Goal: Information Seeking & Learning: Check status

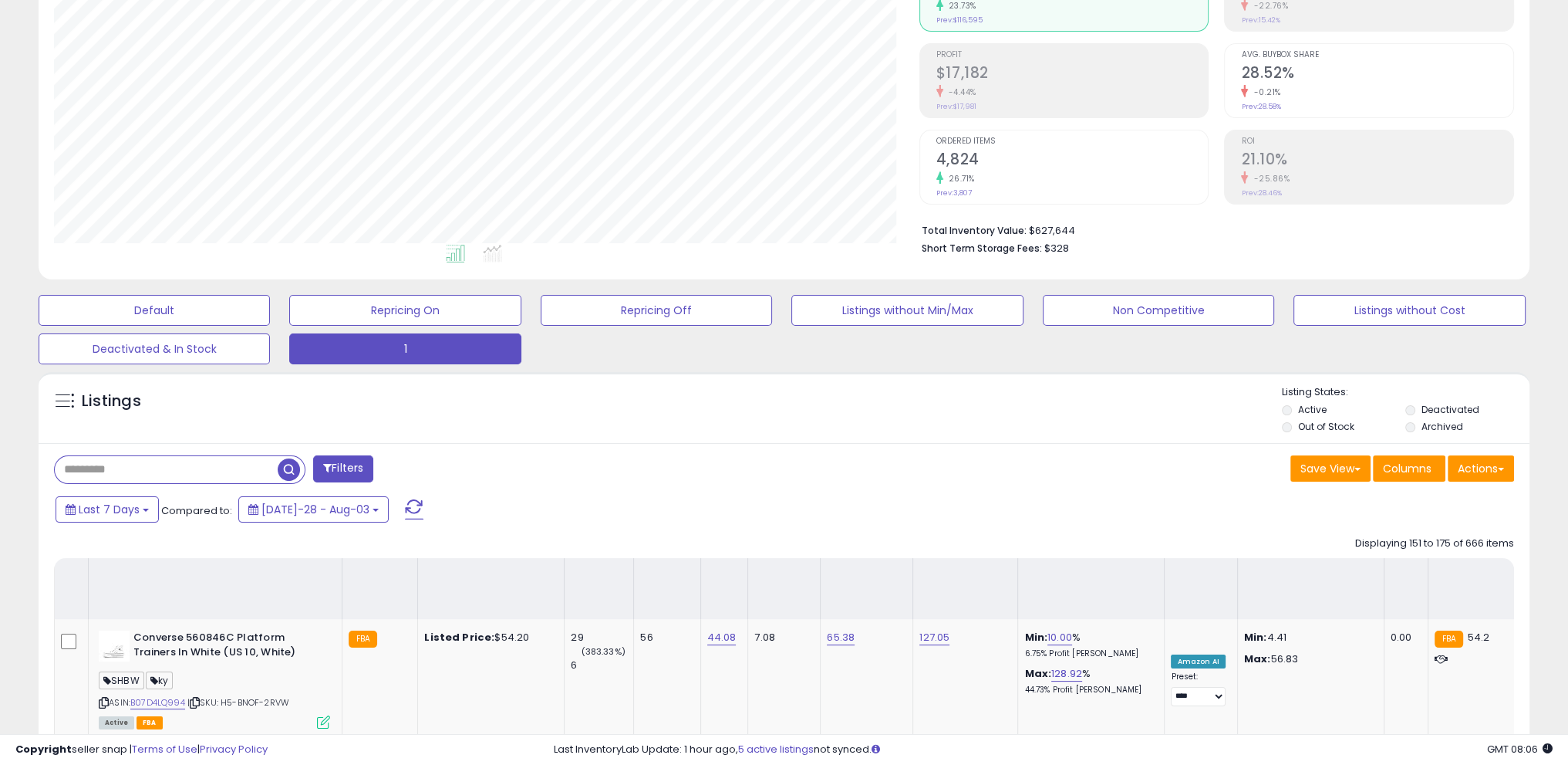
scroll to position [316, 865]
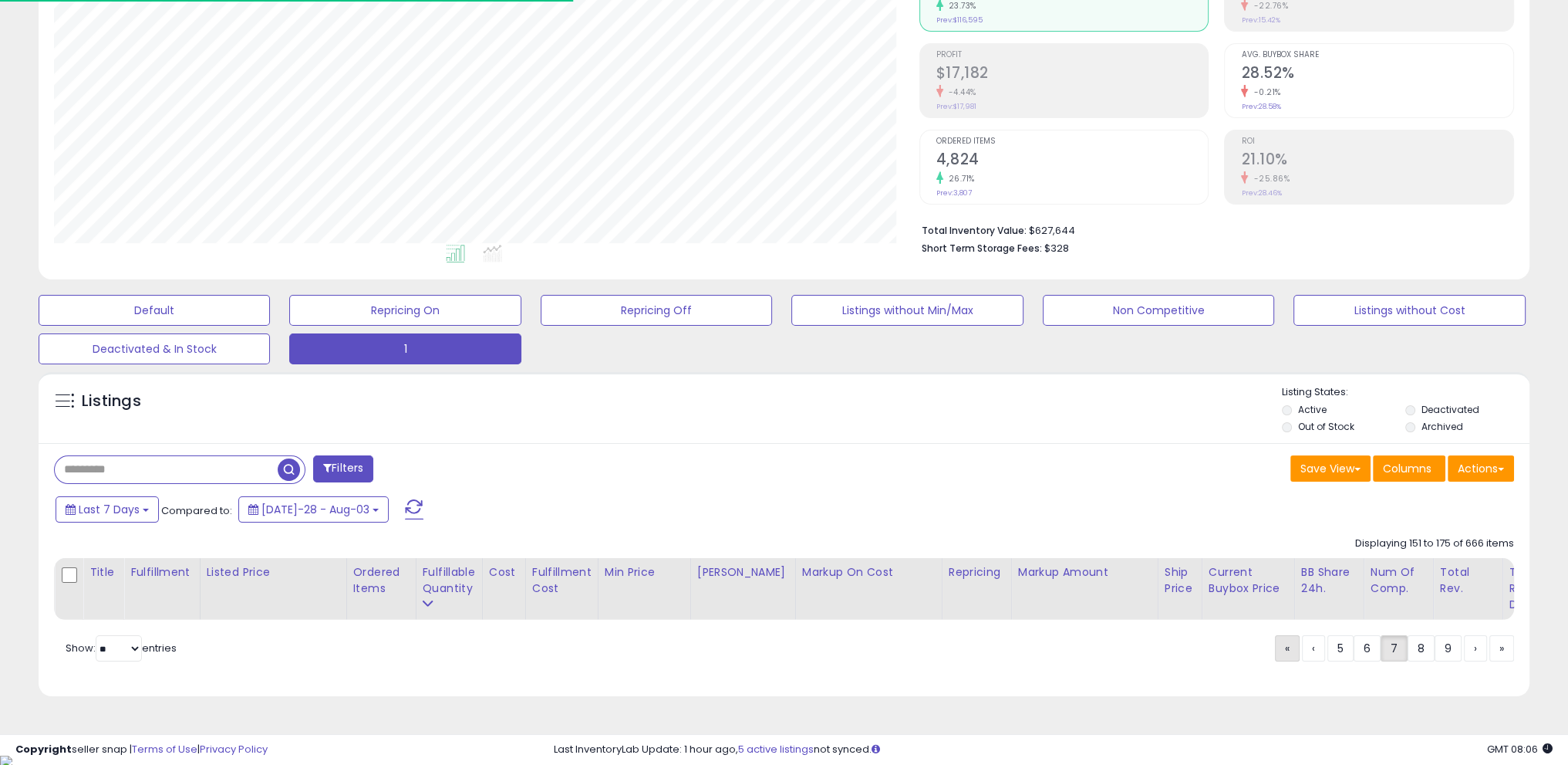
click at [1285, 655] on span "«" at bounding box center [1287, 648] width 4 height 15
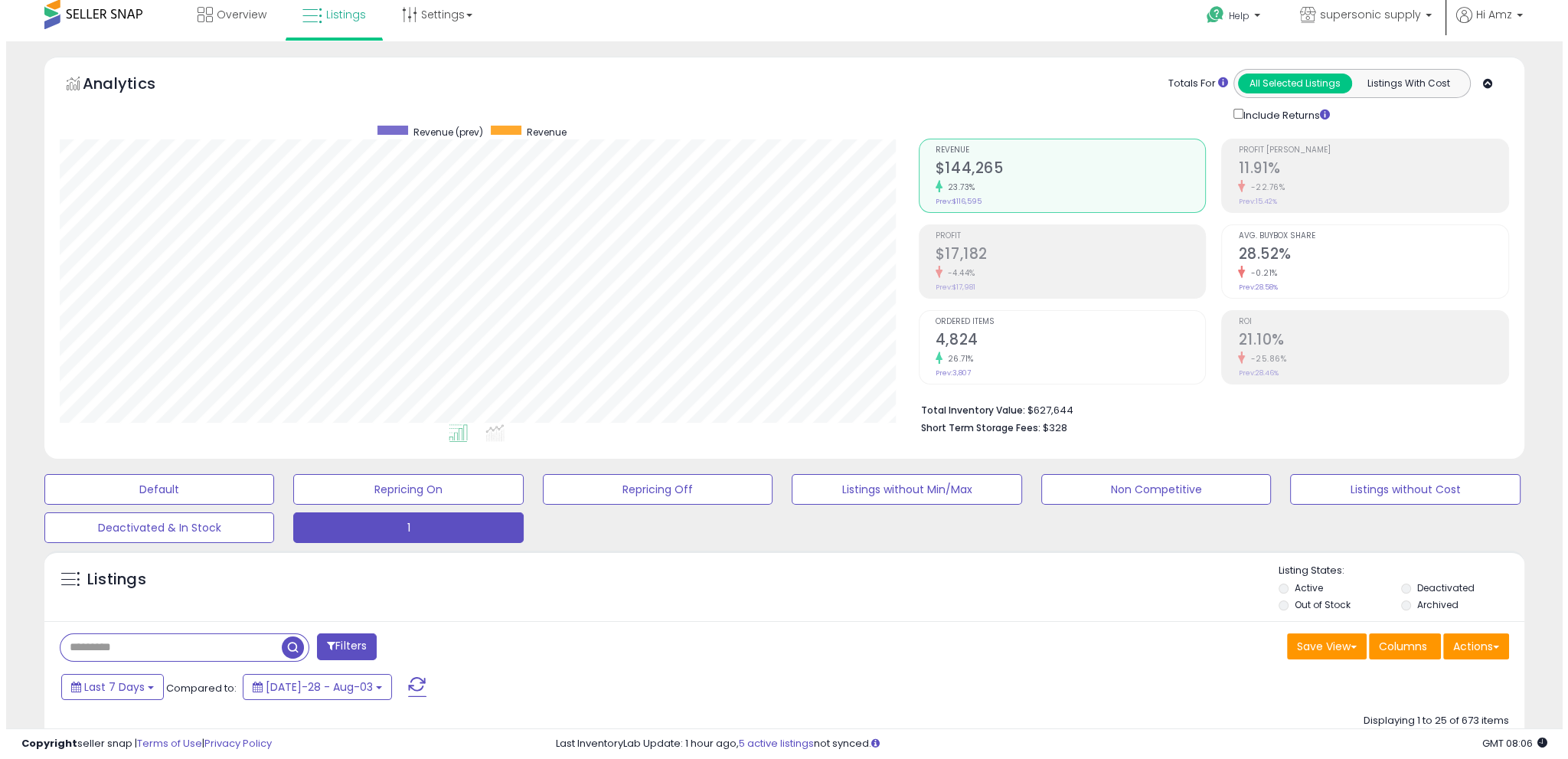
scroll to position [0, 0]
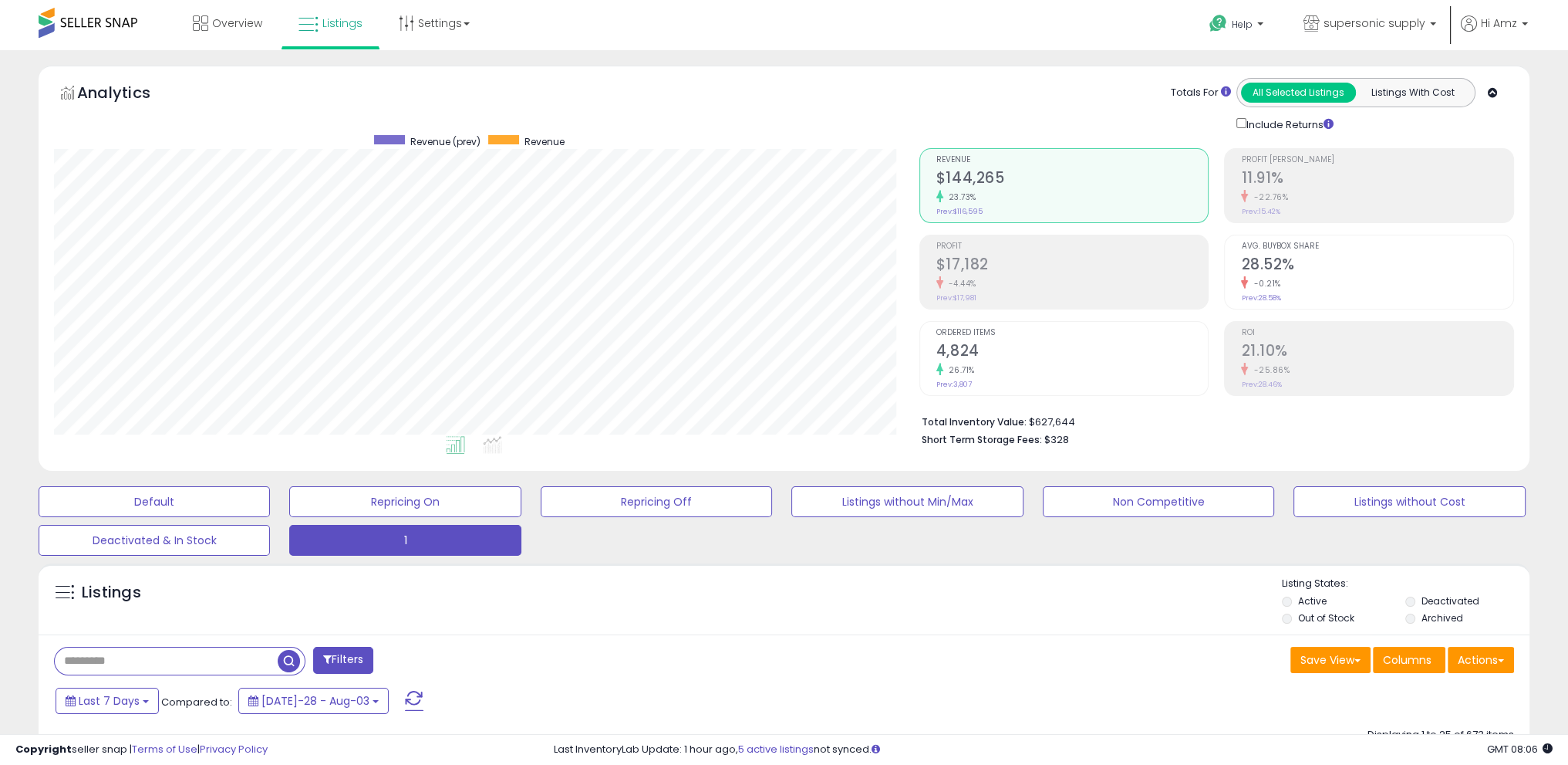
click at [405, 690] on span at bounding box center [414, 700] width 19 height 20
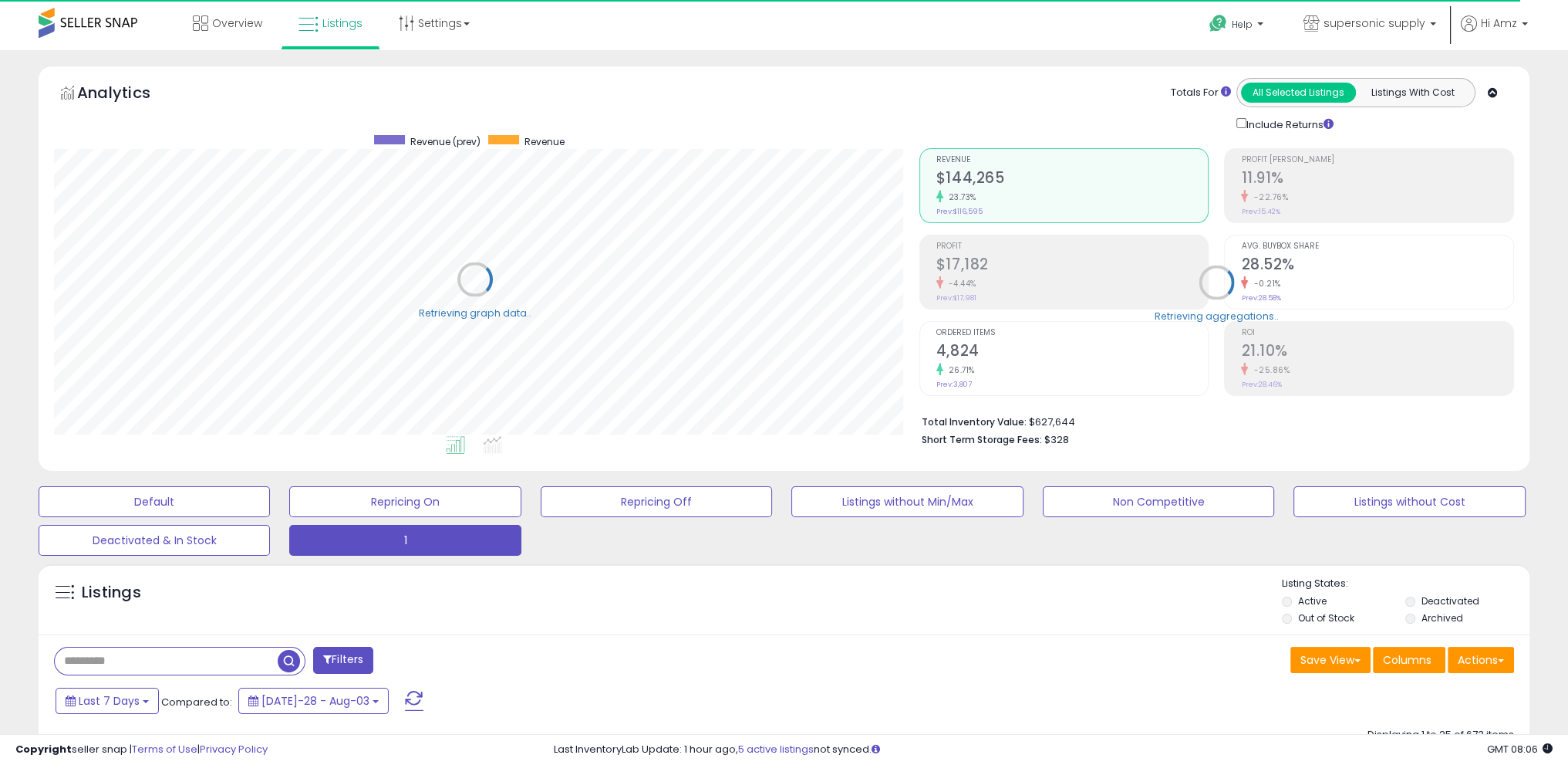
scroll to position [771224, 770574]
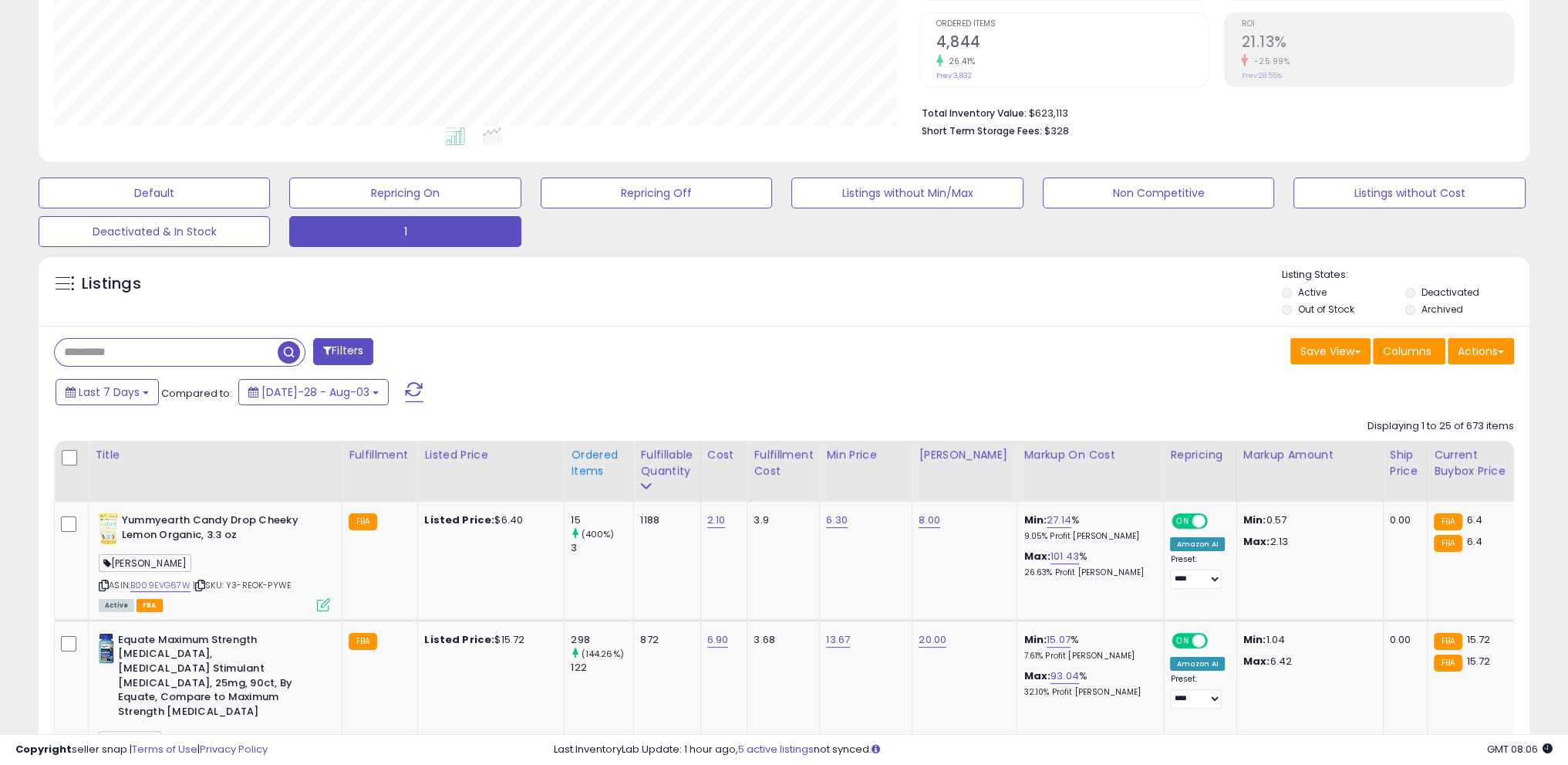
scroll to position [316, 865]
click at [589, 459] on div "Ordered Items" at bounding box center [599, 463] width 56 height 32
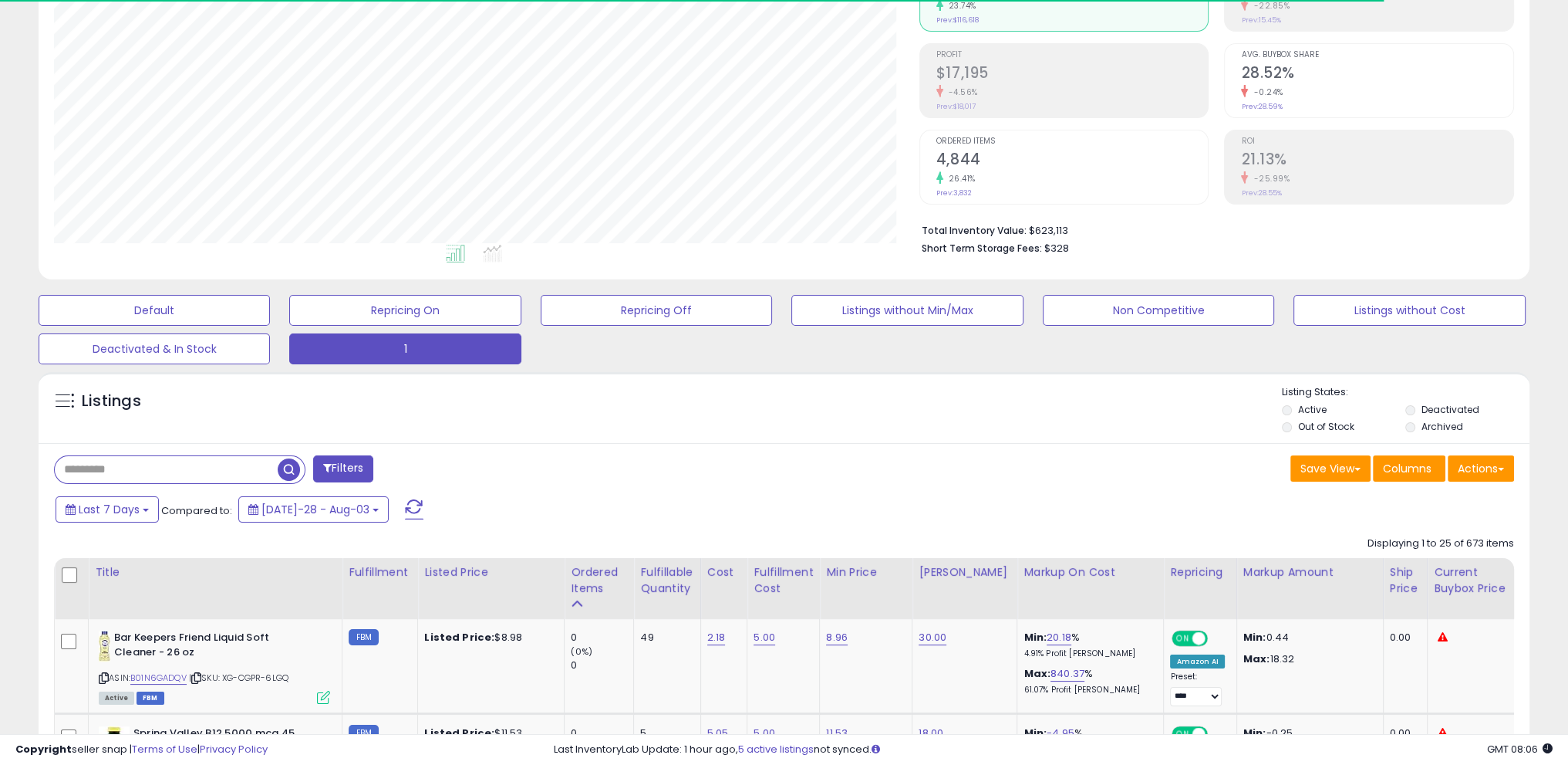
scroll to position [308, 0]
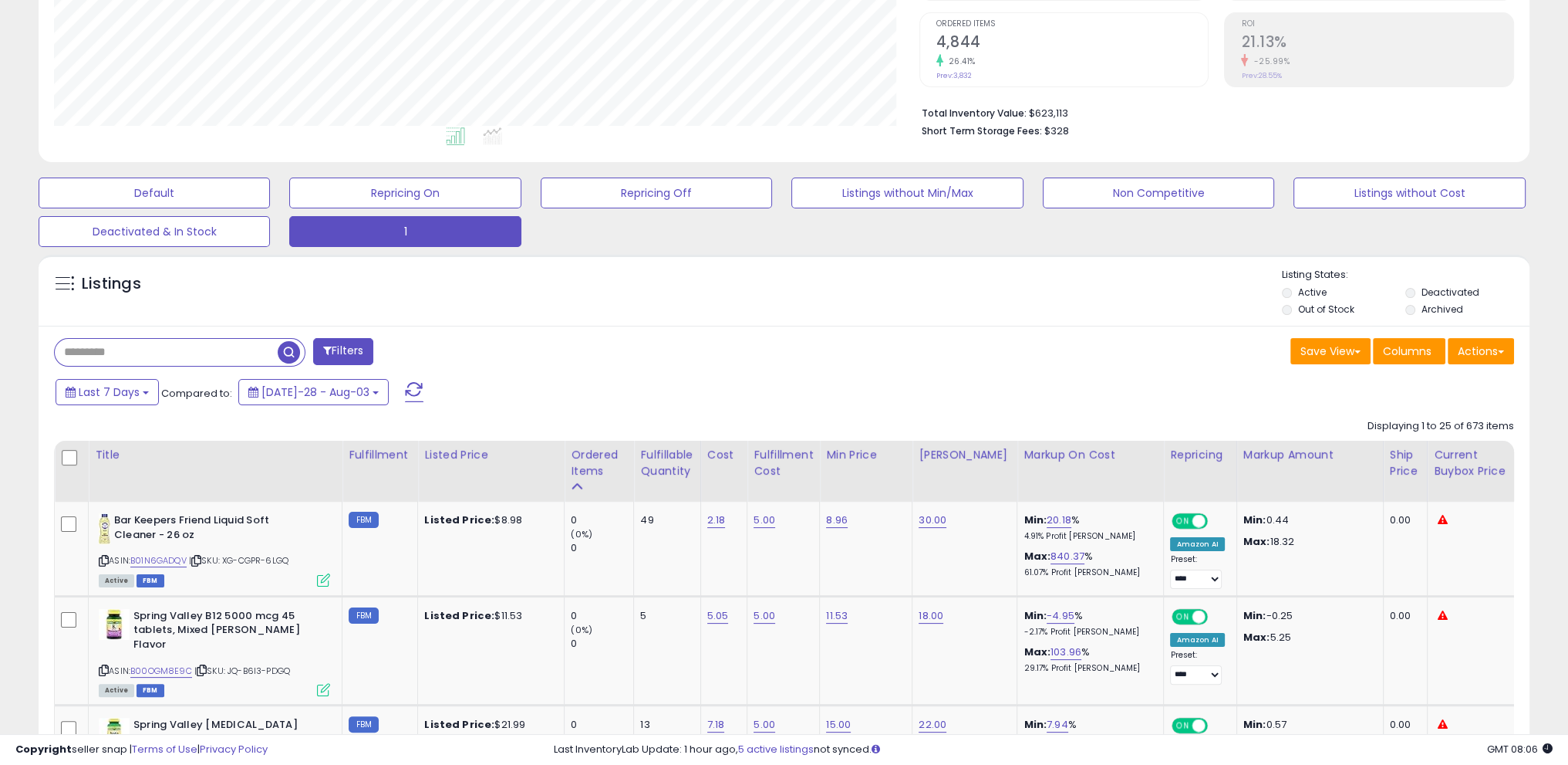
click at [576, 467] on div "Ordered Items" at bounding box center [599, 463] width 56 height 32
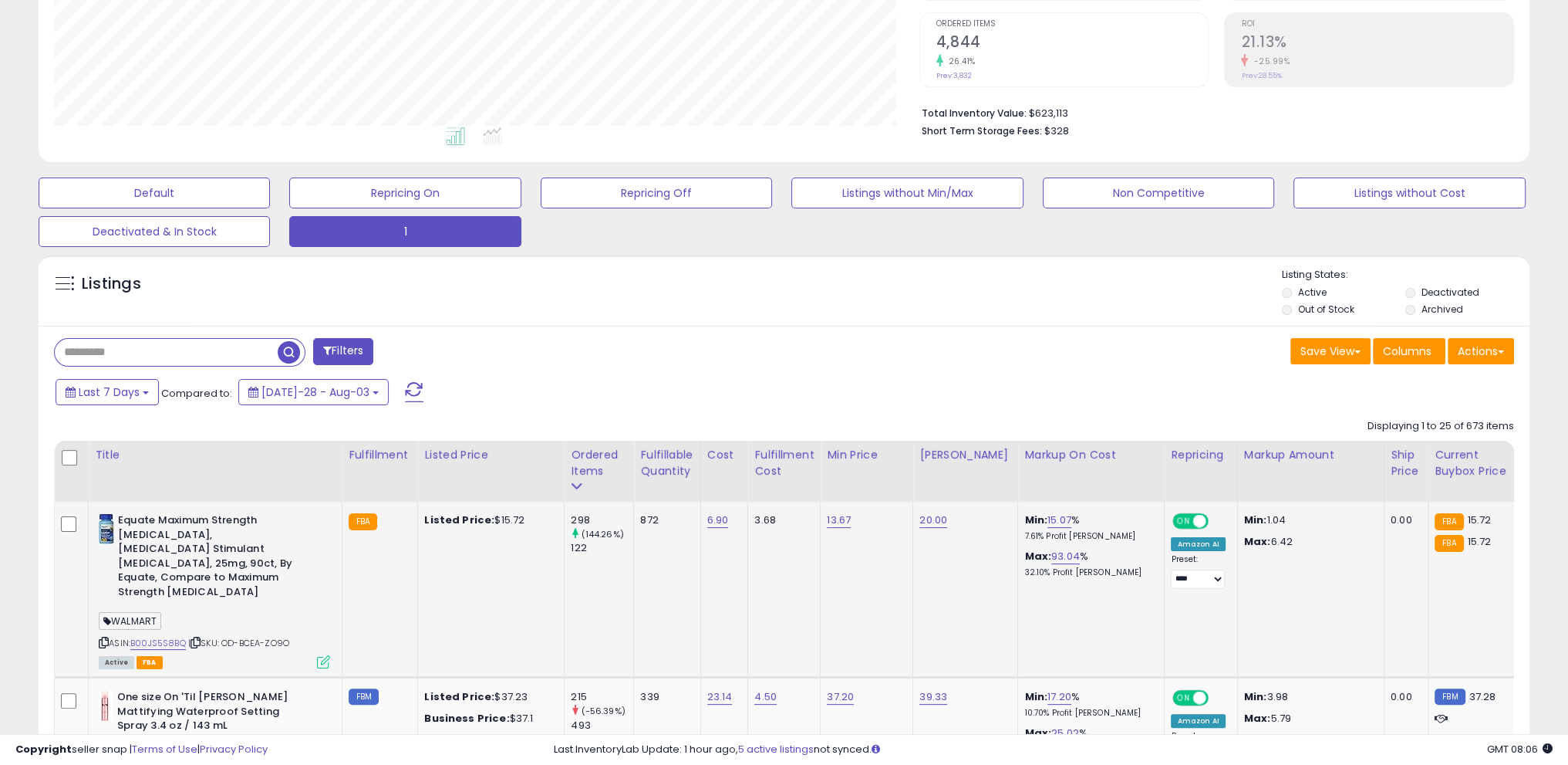
click at [108, 616] on div "ASIN: B00JS5S8BQ | SKU: OD-BCEA-ZO9O Active FBA" at bounding box center [214, 589] width 232 height 154
drag, startPoint x: 102, startPoint y: 612, endPoint x: 132, endPoint y: 573, distance: 49.2
click at [101, 638] on icon at bounding box center [104, 642] width 10 height 8
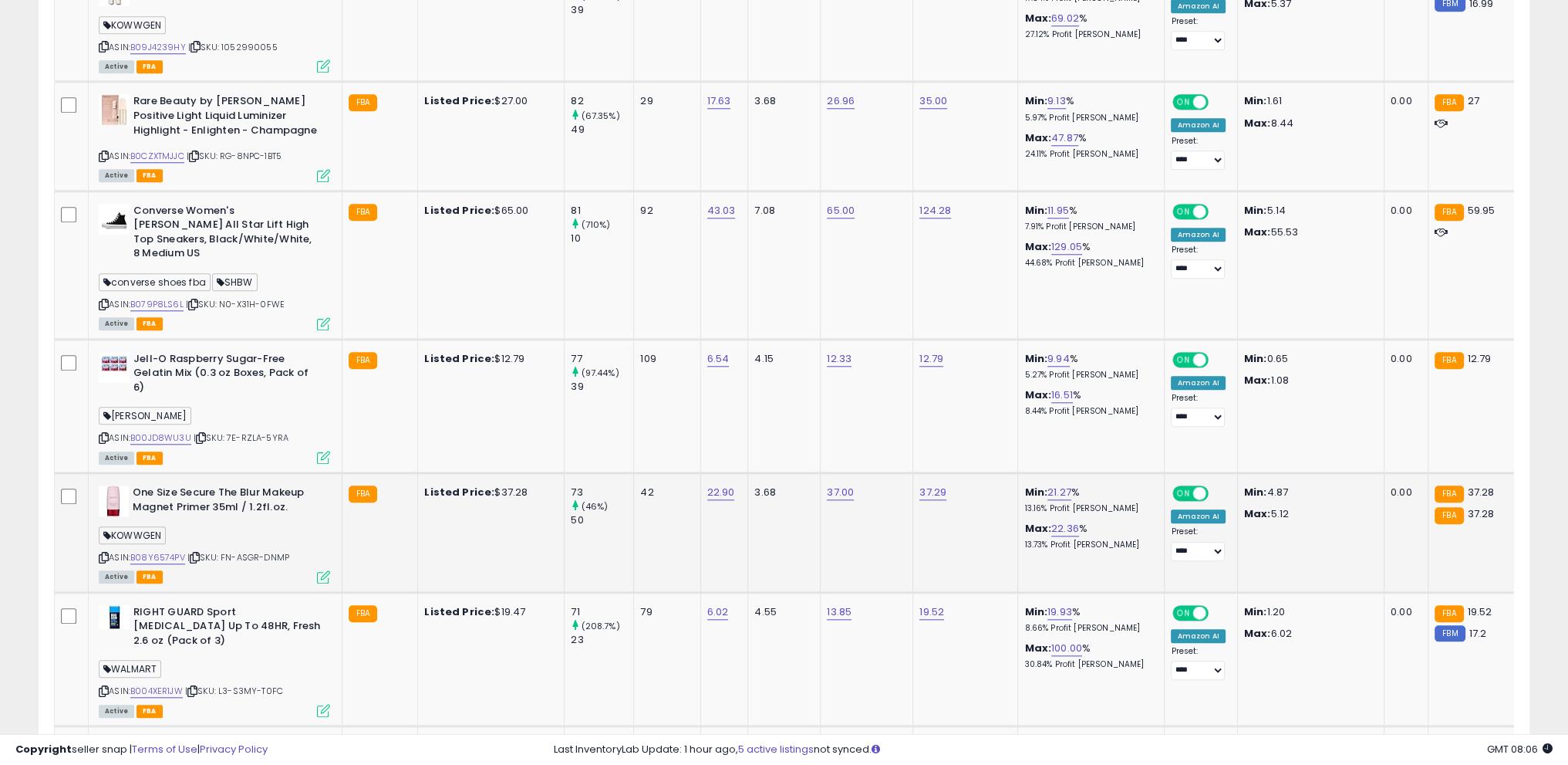
scroll to position [2084, 0]
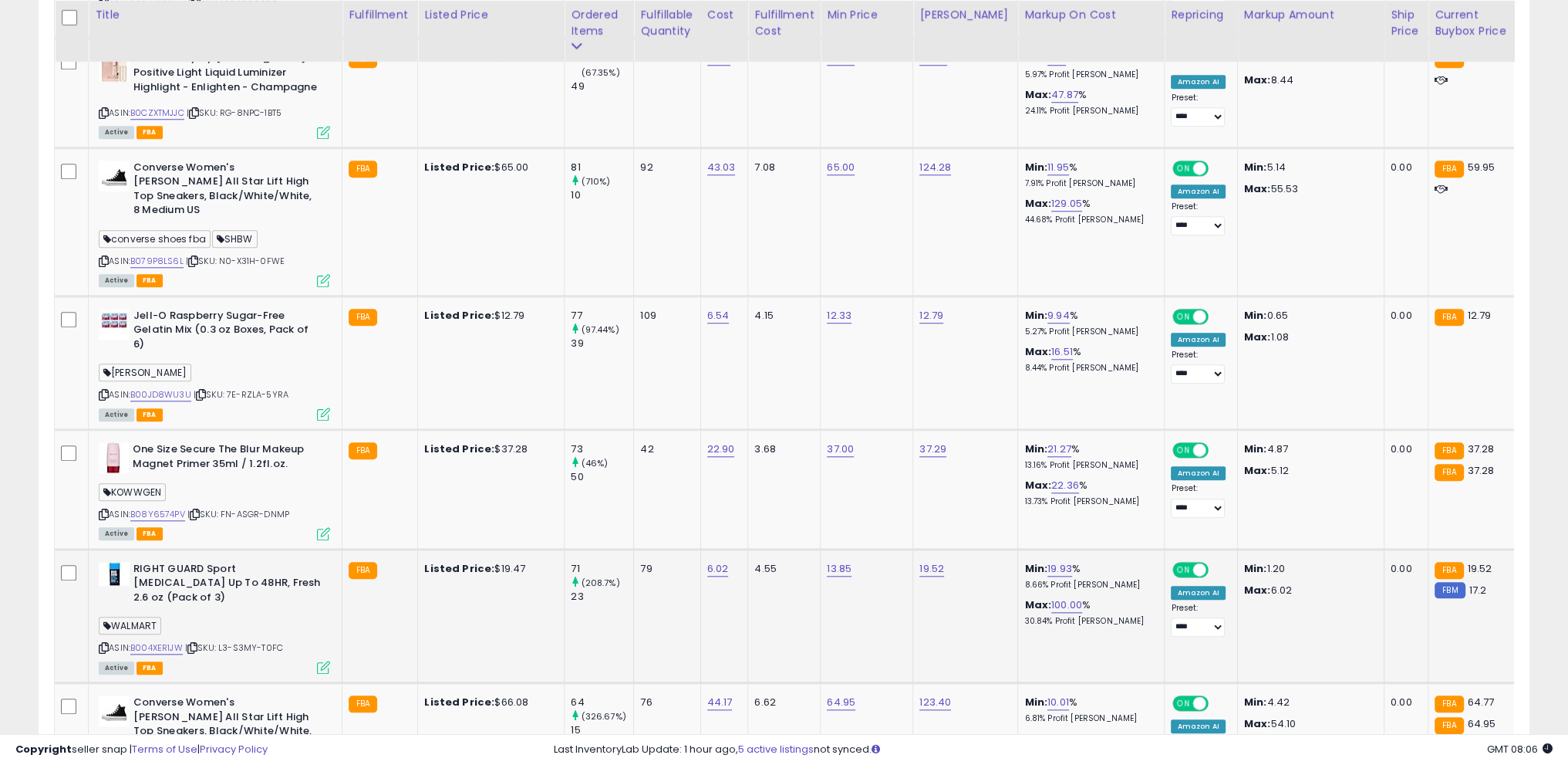
click at [102, 644] on icon at bounding box center [104, 648] width 10 height 8
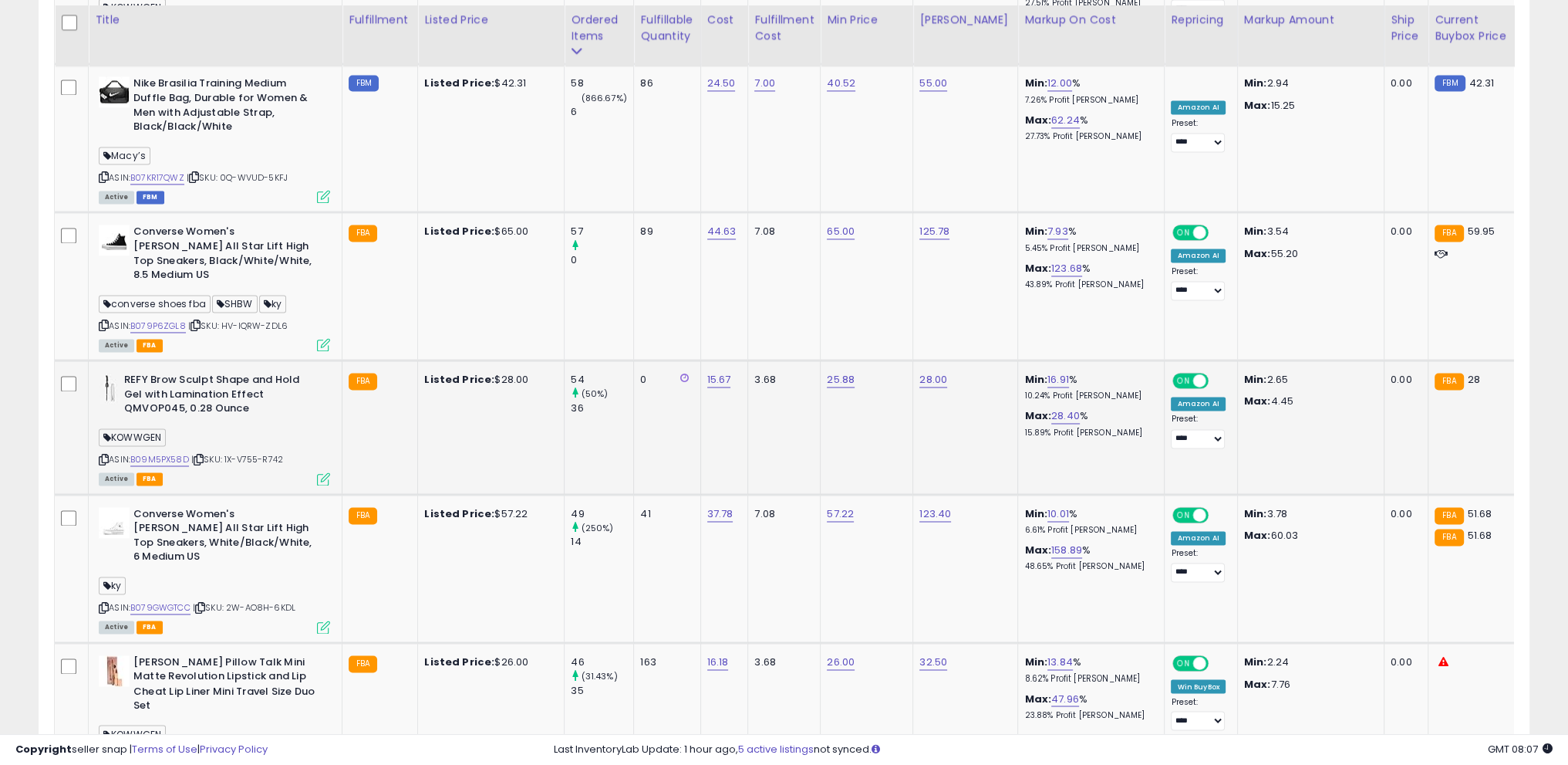
scroll to position [3241, 0]
drag, startPoint x: 134, startPoint y: 496, endPoint x: 170, endPoint y: 542, distance: 58.4
click at [170, 655] on b "[PERSON_NAME] Pillow Talk Mini Matte Revolution Lipstick and Lip Cheat Lip Line…" at bounding box center [227, 685] width 188 height 61
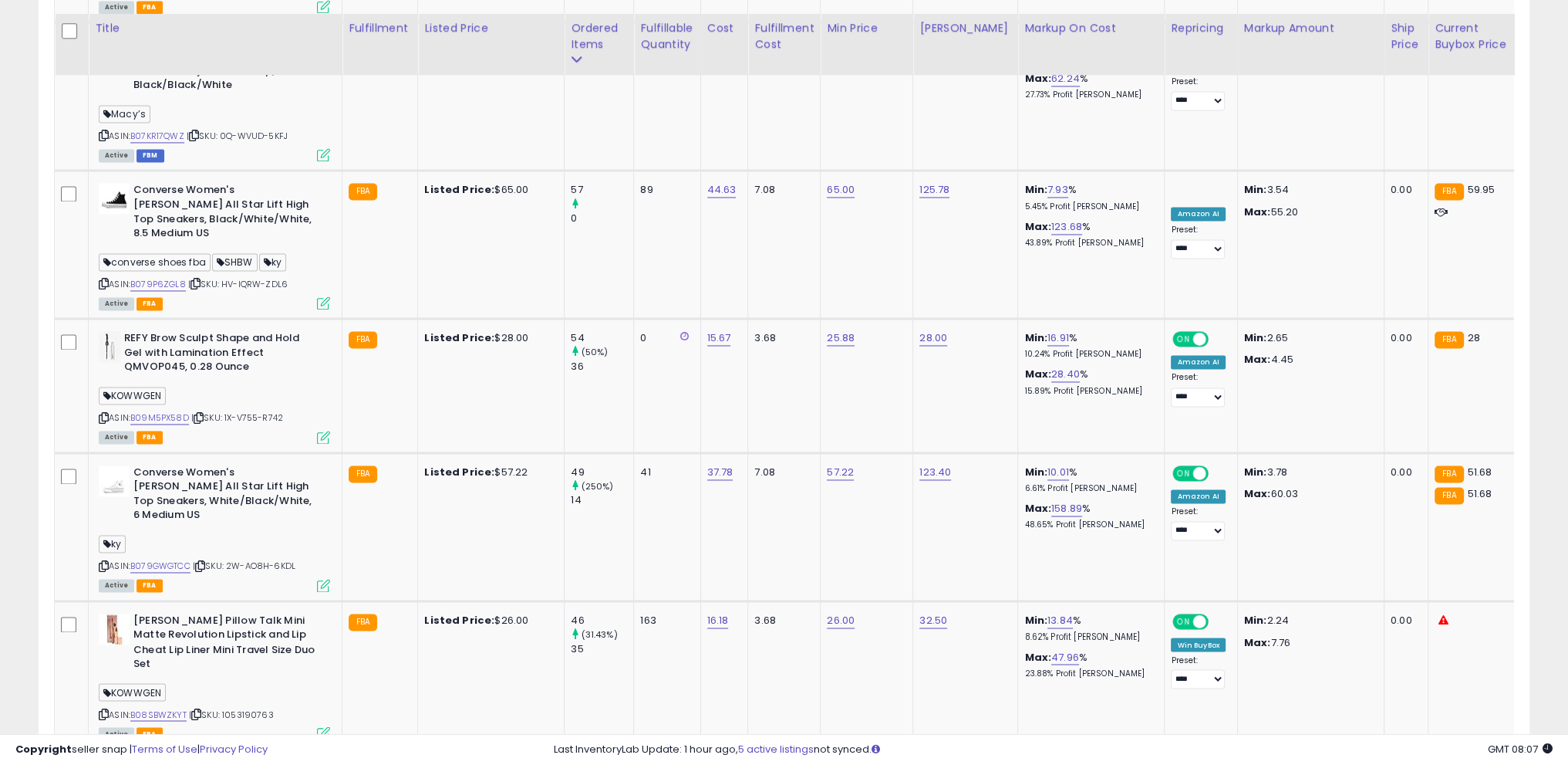
scroll to position [3351, 0]
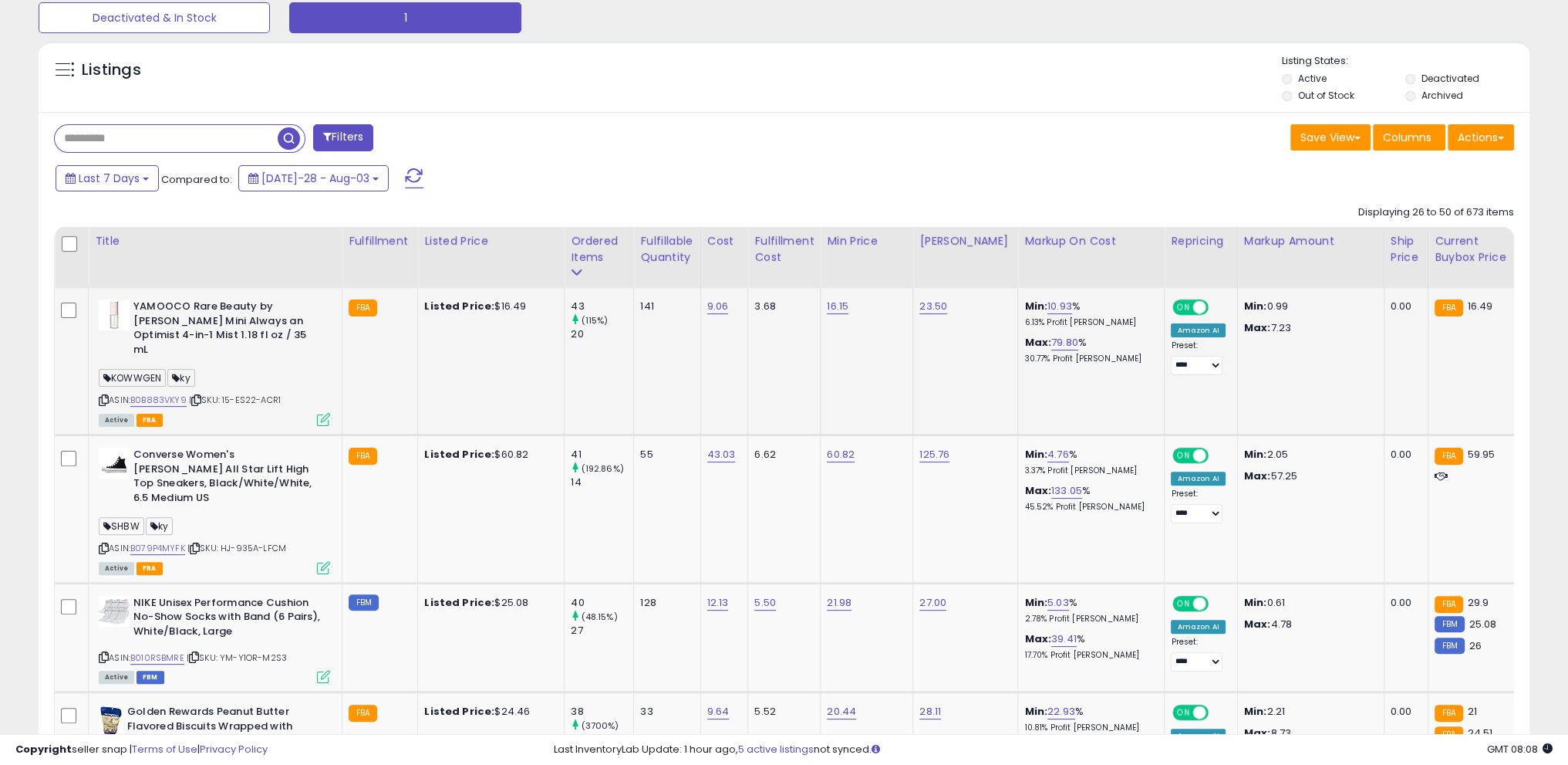
scroll to position [477, 0]
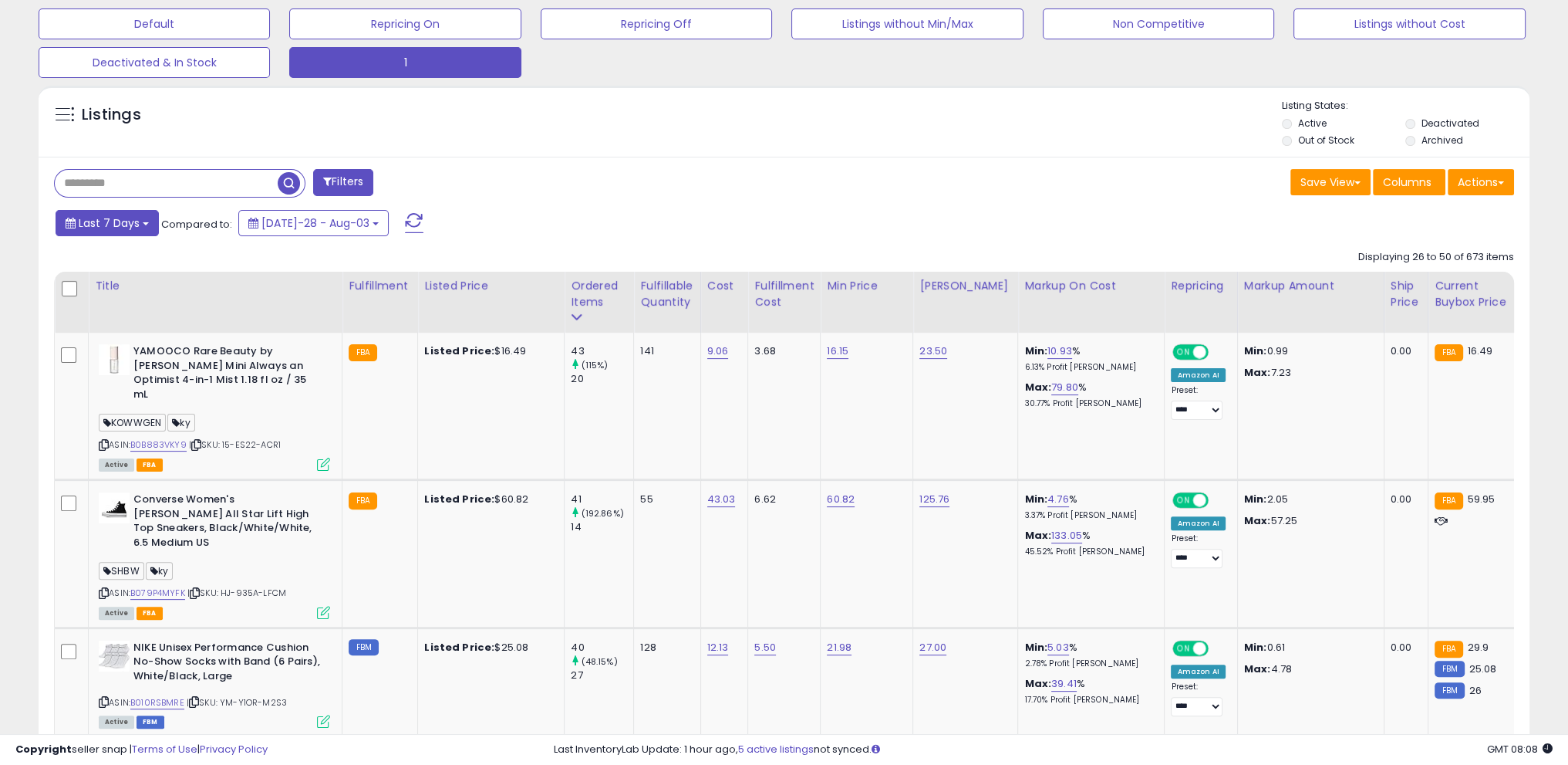
click at [96, 224] on span "Last 7 Days" at bounding box center [110, 223] width 61 height 15
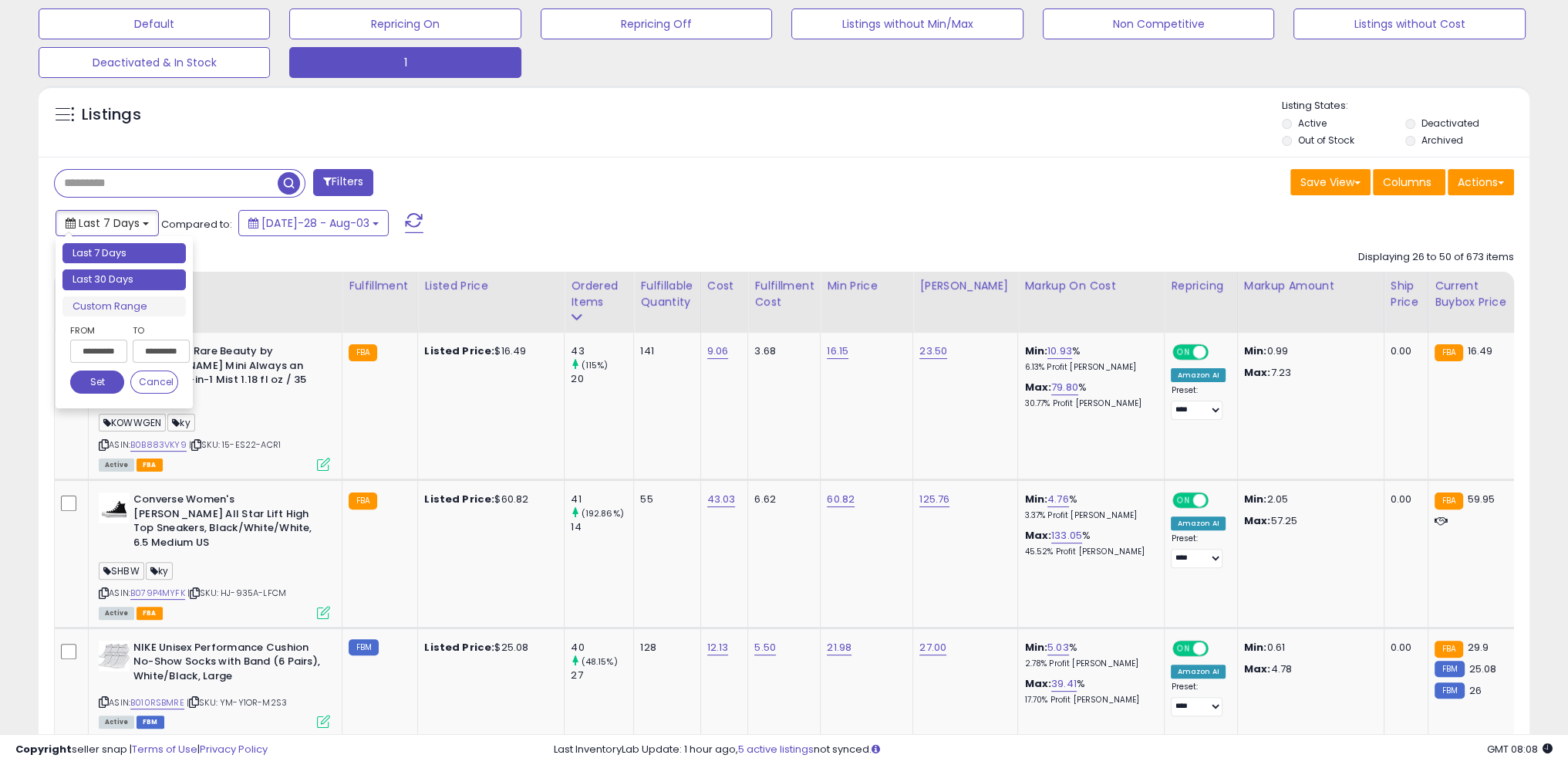
type input "**********"
click at [118, 278] on li "Last 30 Days" at bounding box center [124, 279] width 123 height 21
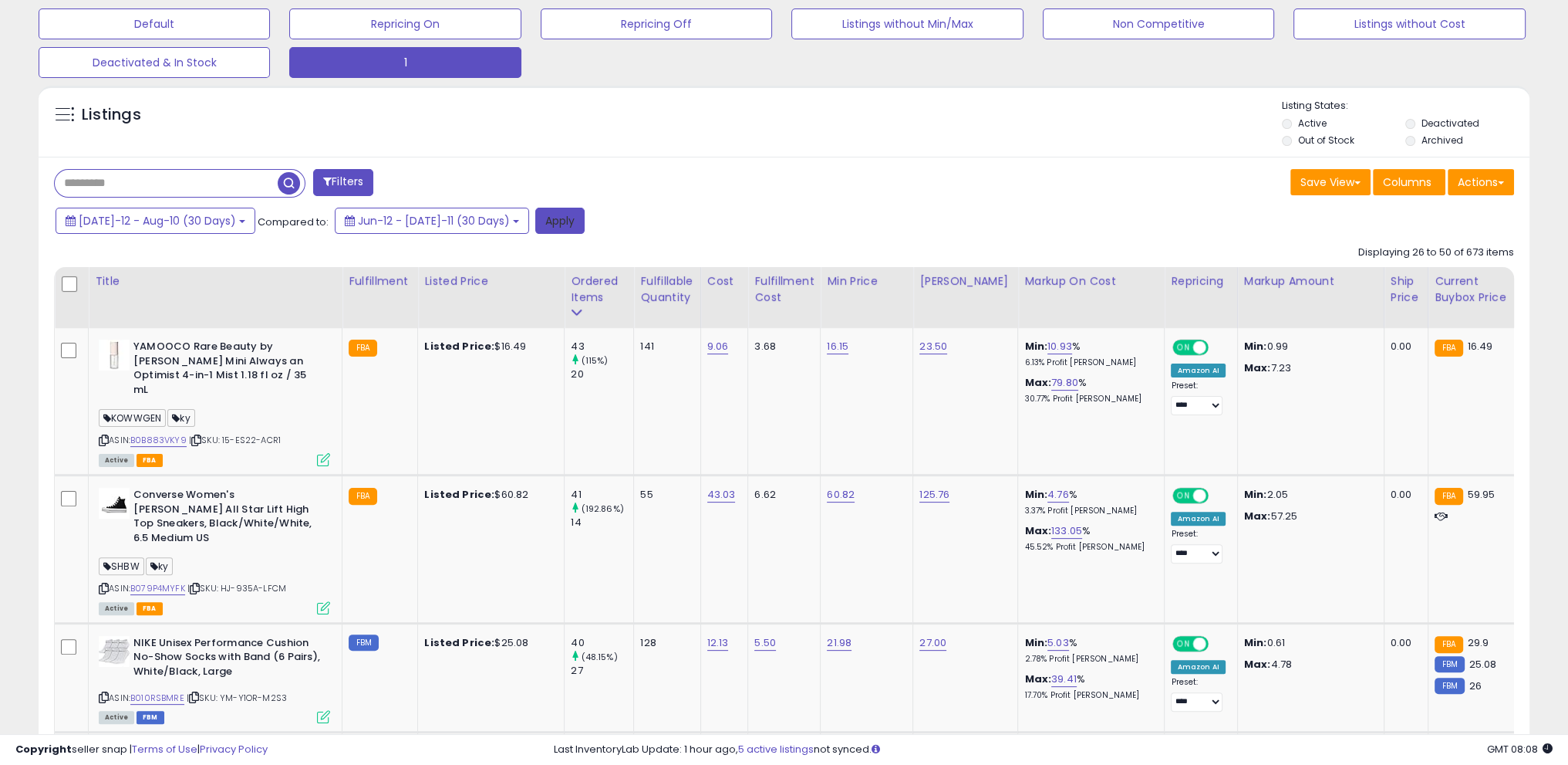
click at [536, 224] on button "Apply" at bounding box center [560, 220] width 49 height 26
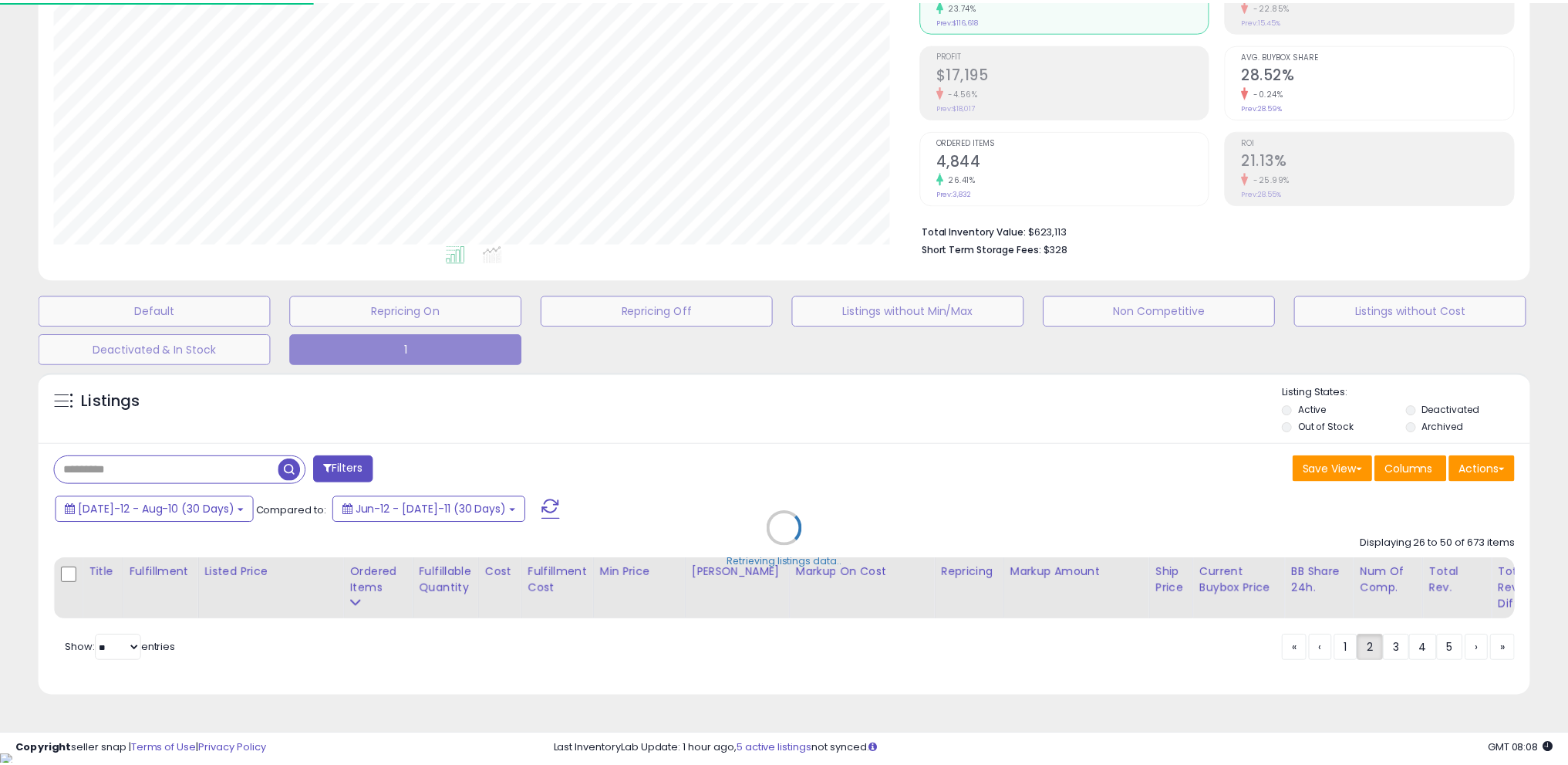
scroll to position [316, 872]
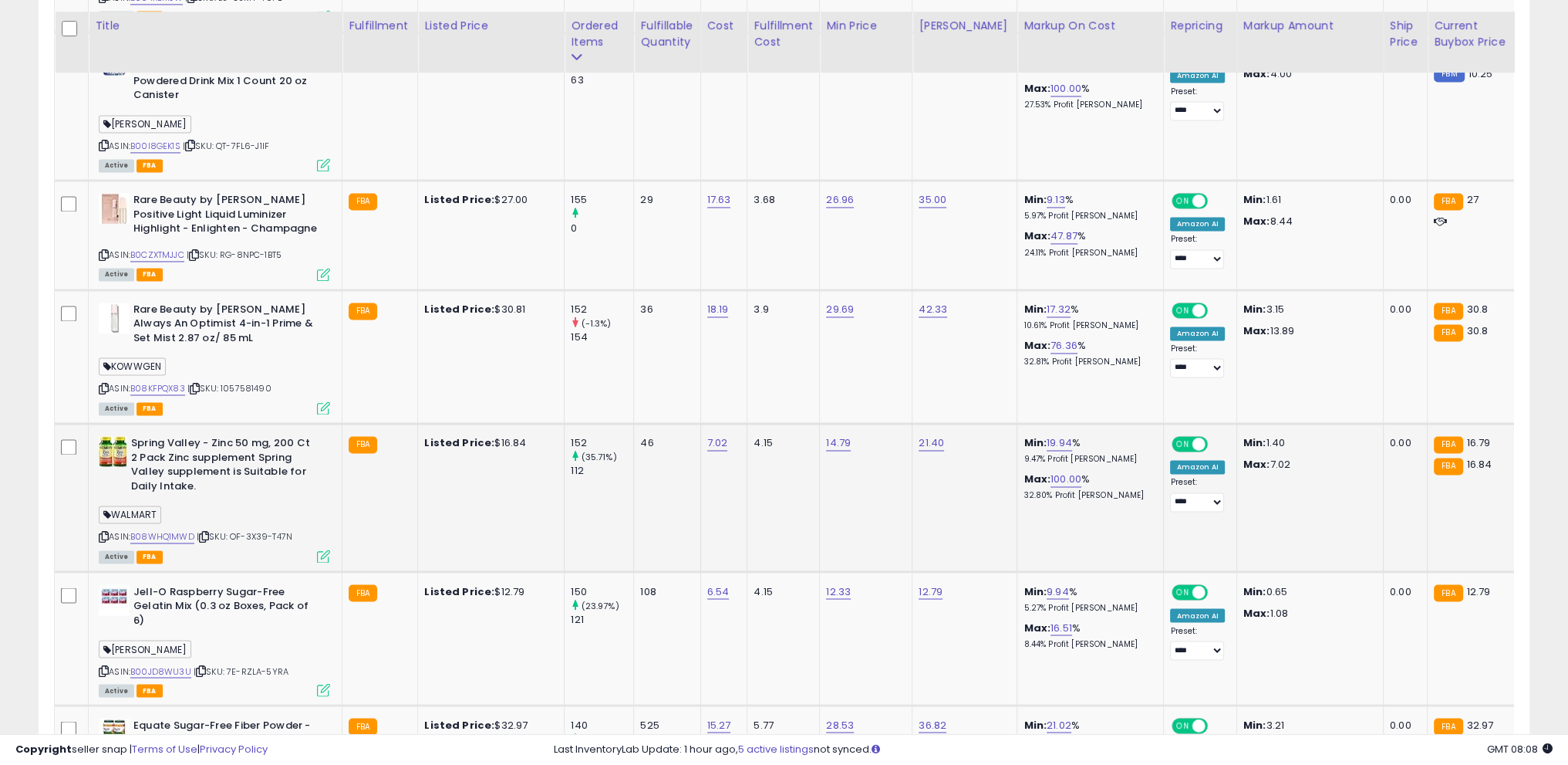
scroll to position [3355, 0]
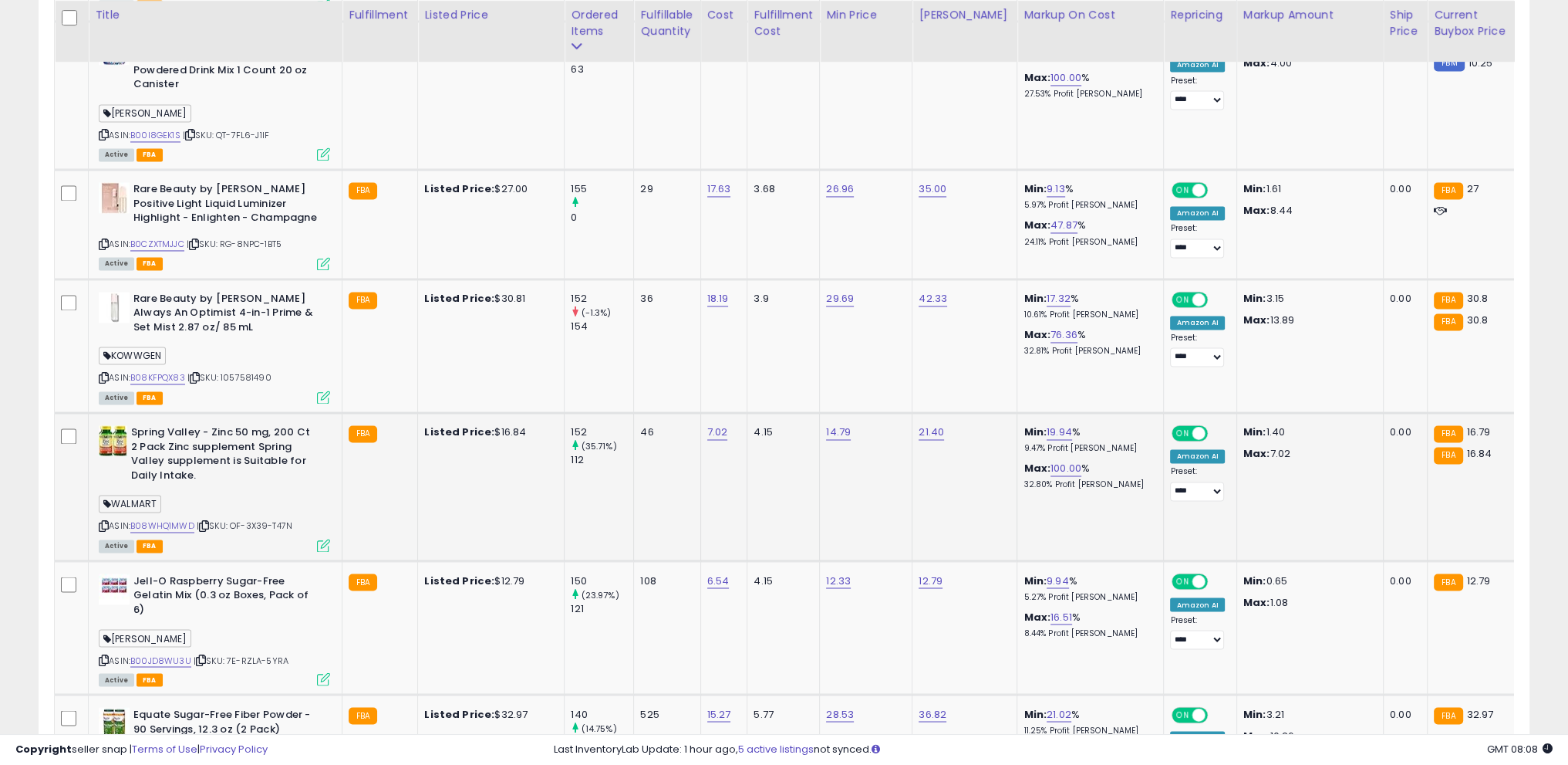
click at [103, 521] on icon at bounding box center [104, 526] width 10 height 8
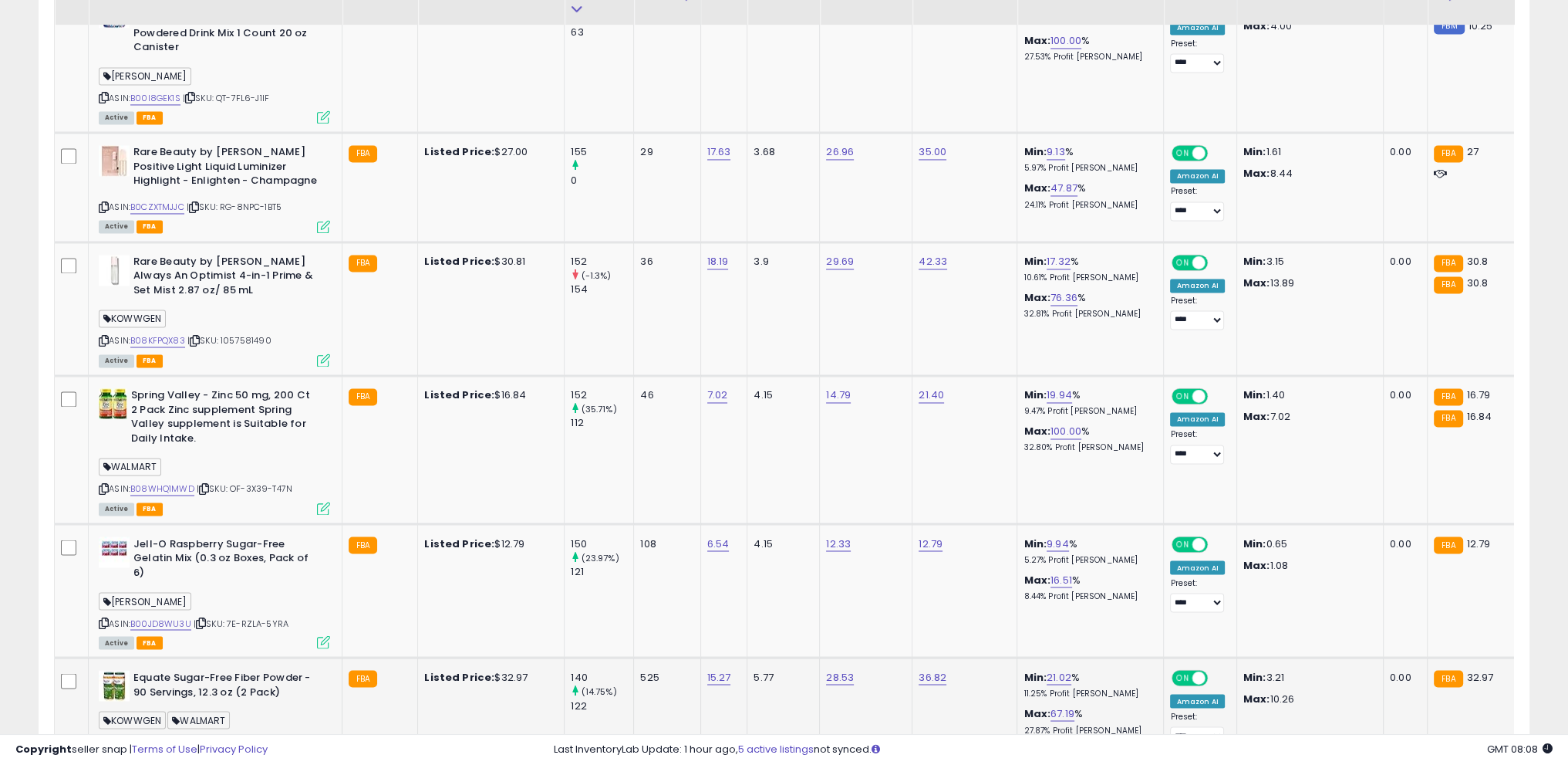
scroll to position [3438, 0]
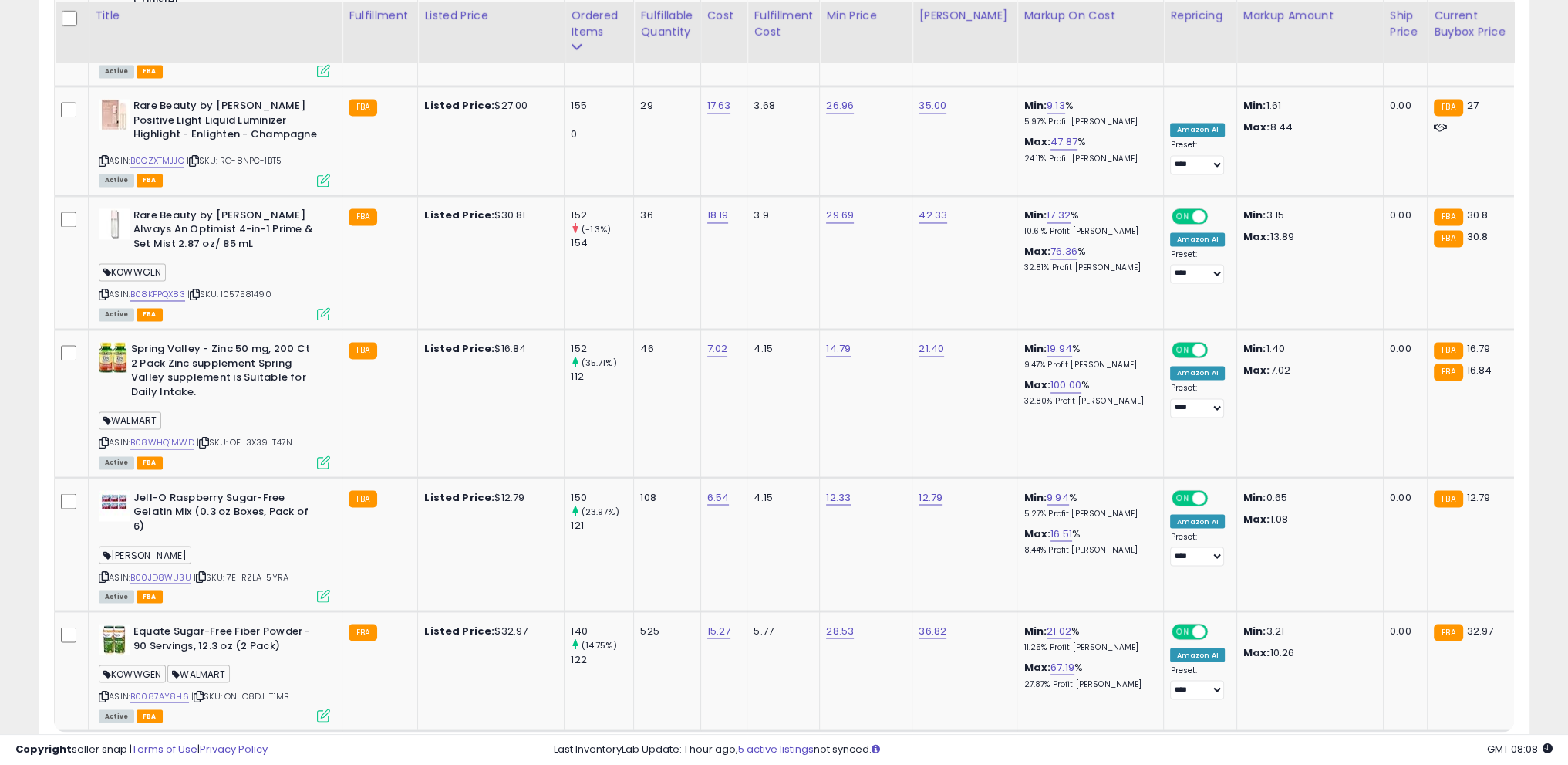
click at [1408, 747] on link "2" at bounding box center [1421, 760] width 28 height 26
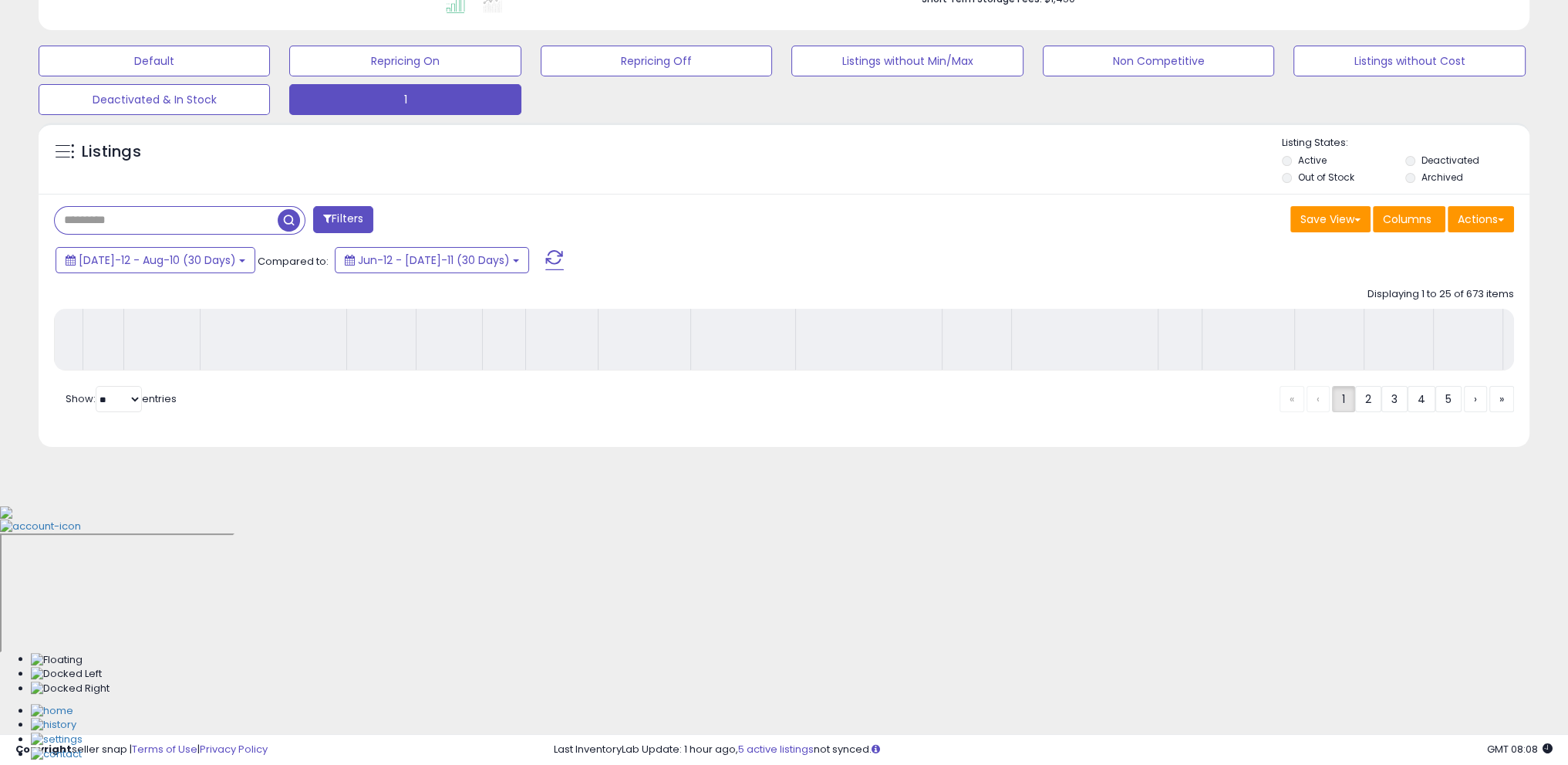
scroll to position [191, 0]
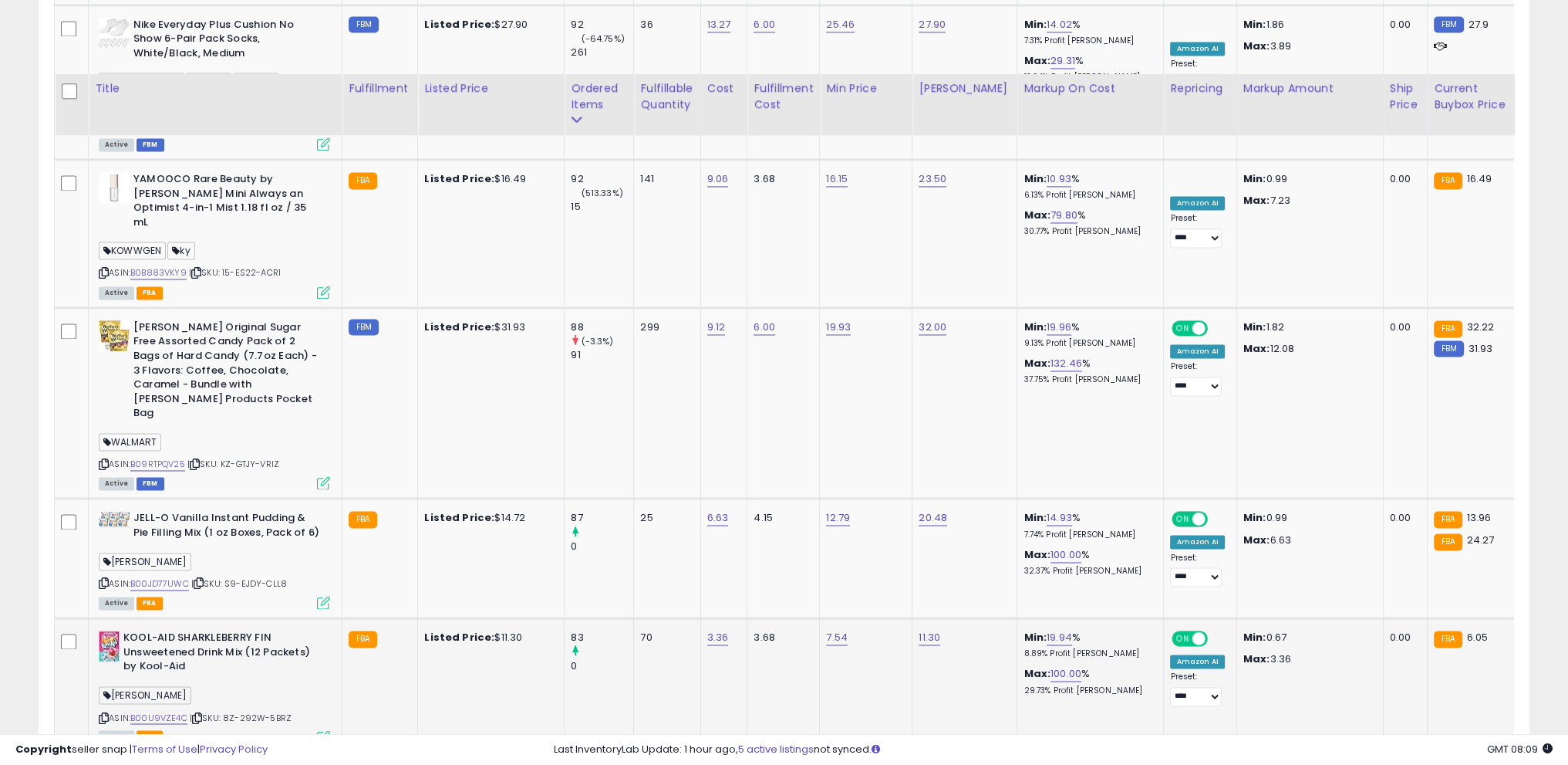
scroll to position [3277, 0]
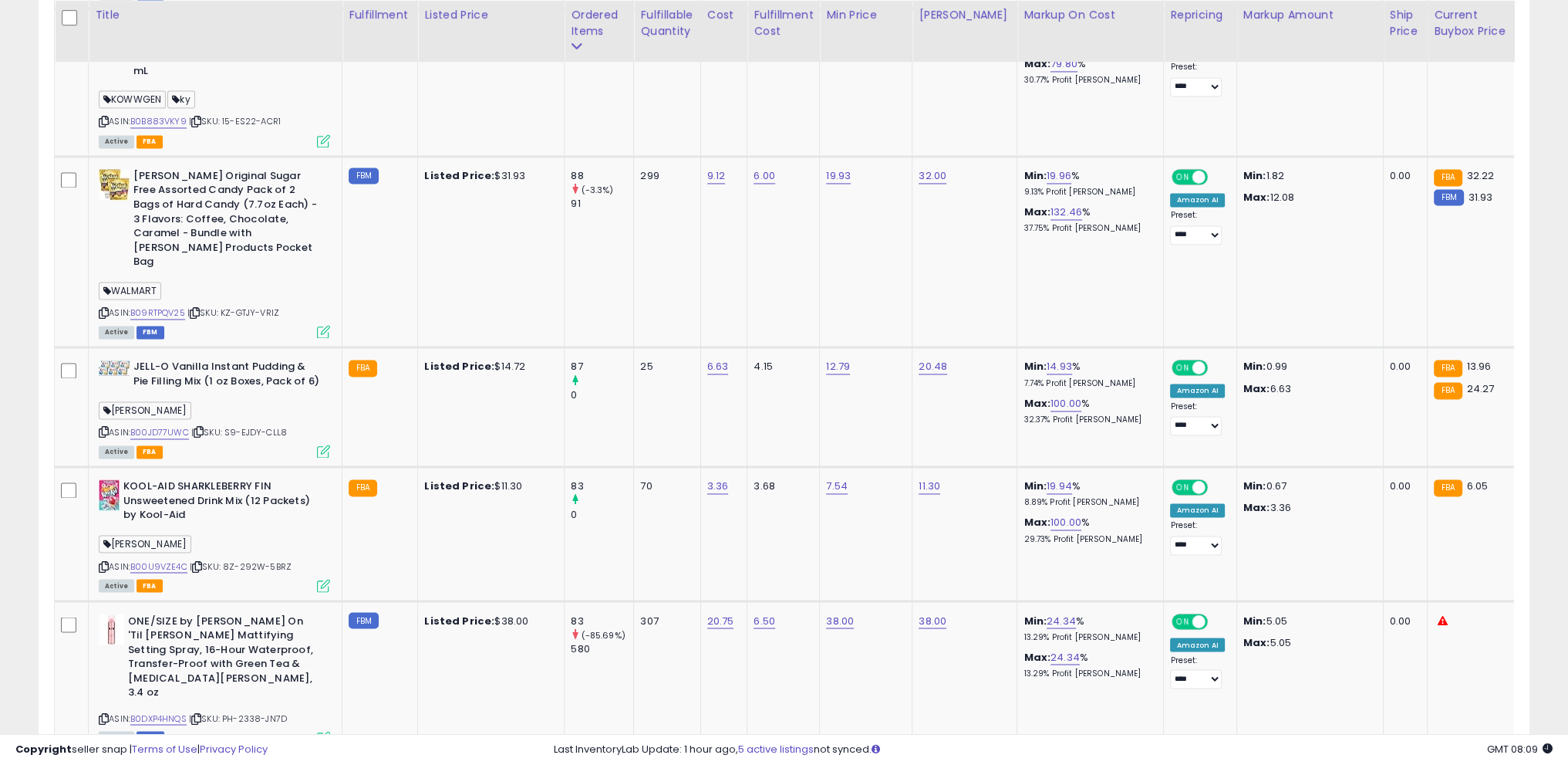
drag, startPoint x: 1382, startPoint y: 669, endPoint x: 1003, endPoint y: 672, distance: 379.0
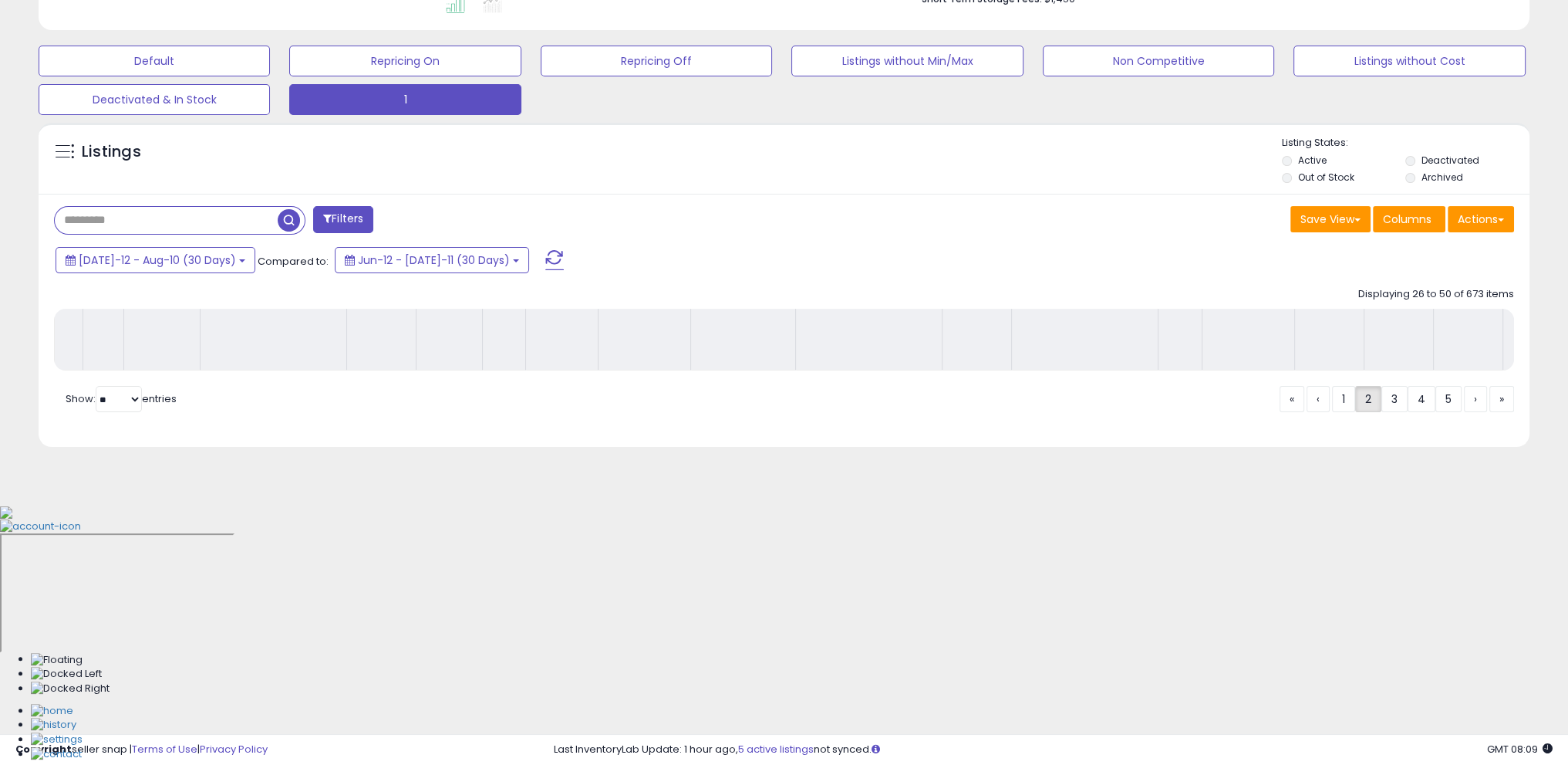
scroll to position [191, 0]
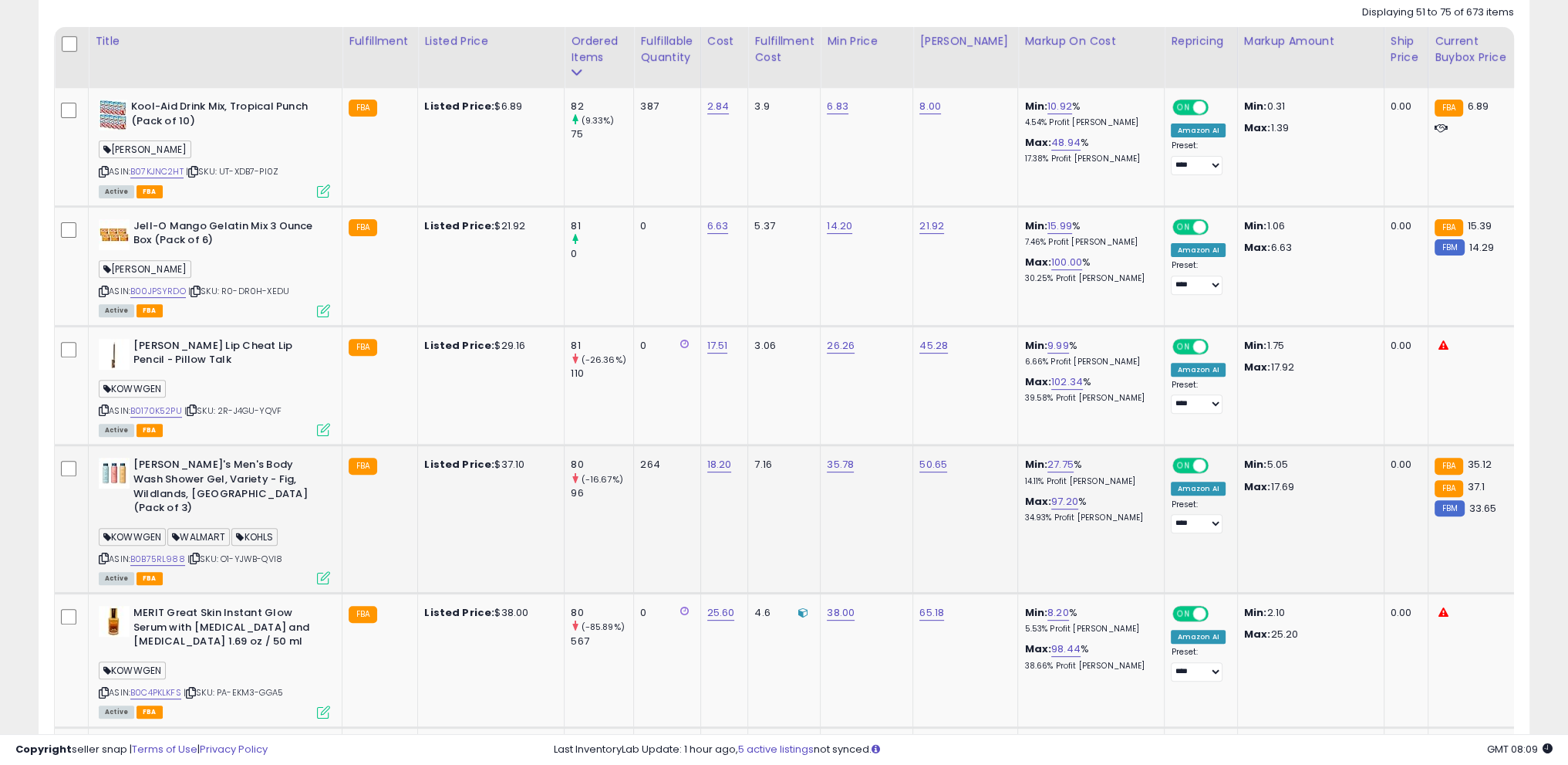
scroll to position [808, 0]
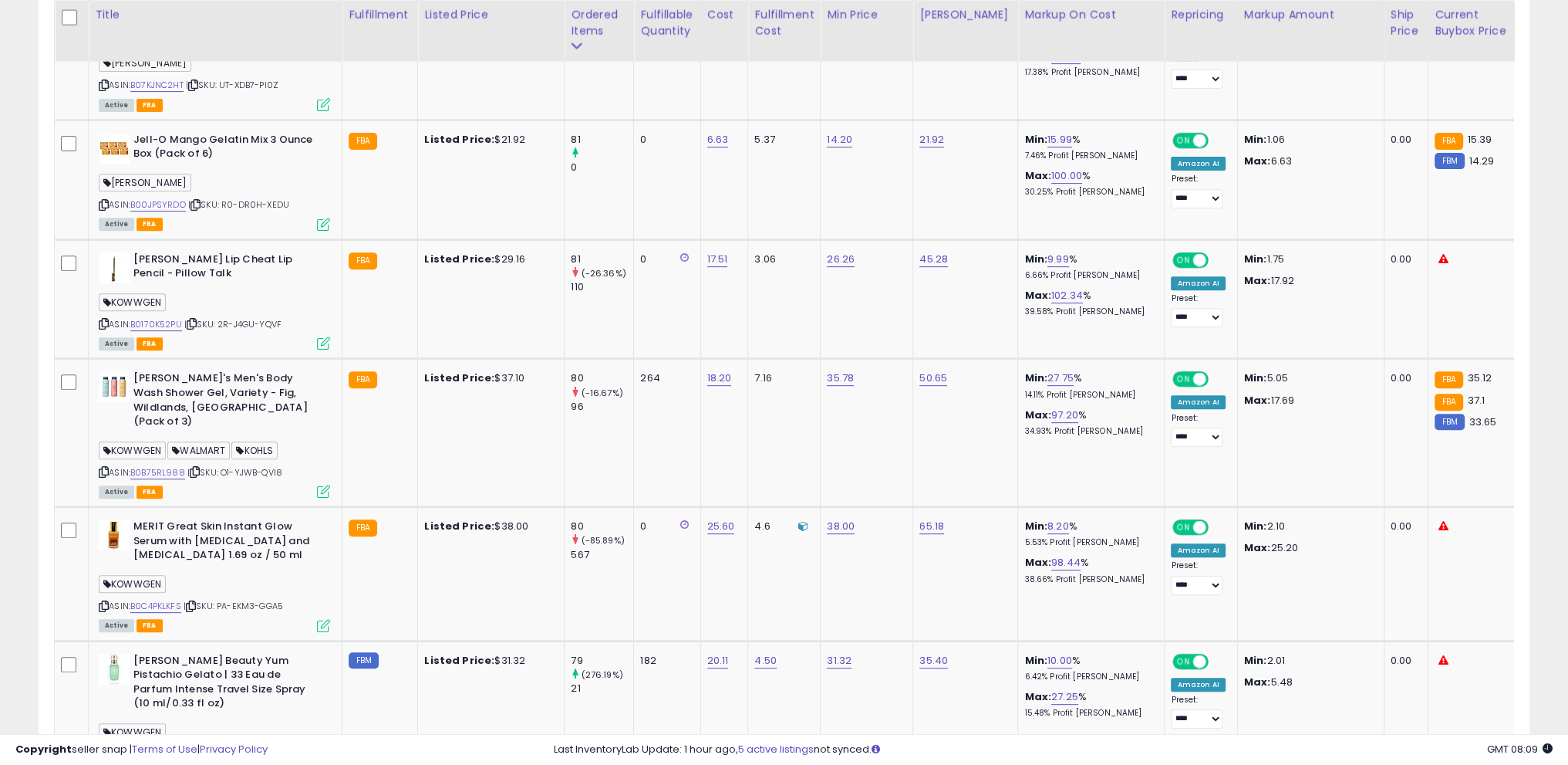
drag, startPoint x: 0, startPoint y: 467, endPoint x: 43, endPoint y: 464, distance: 43.1
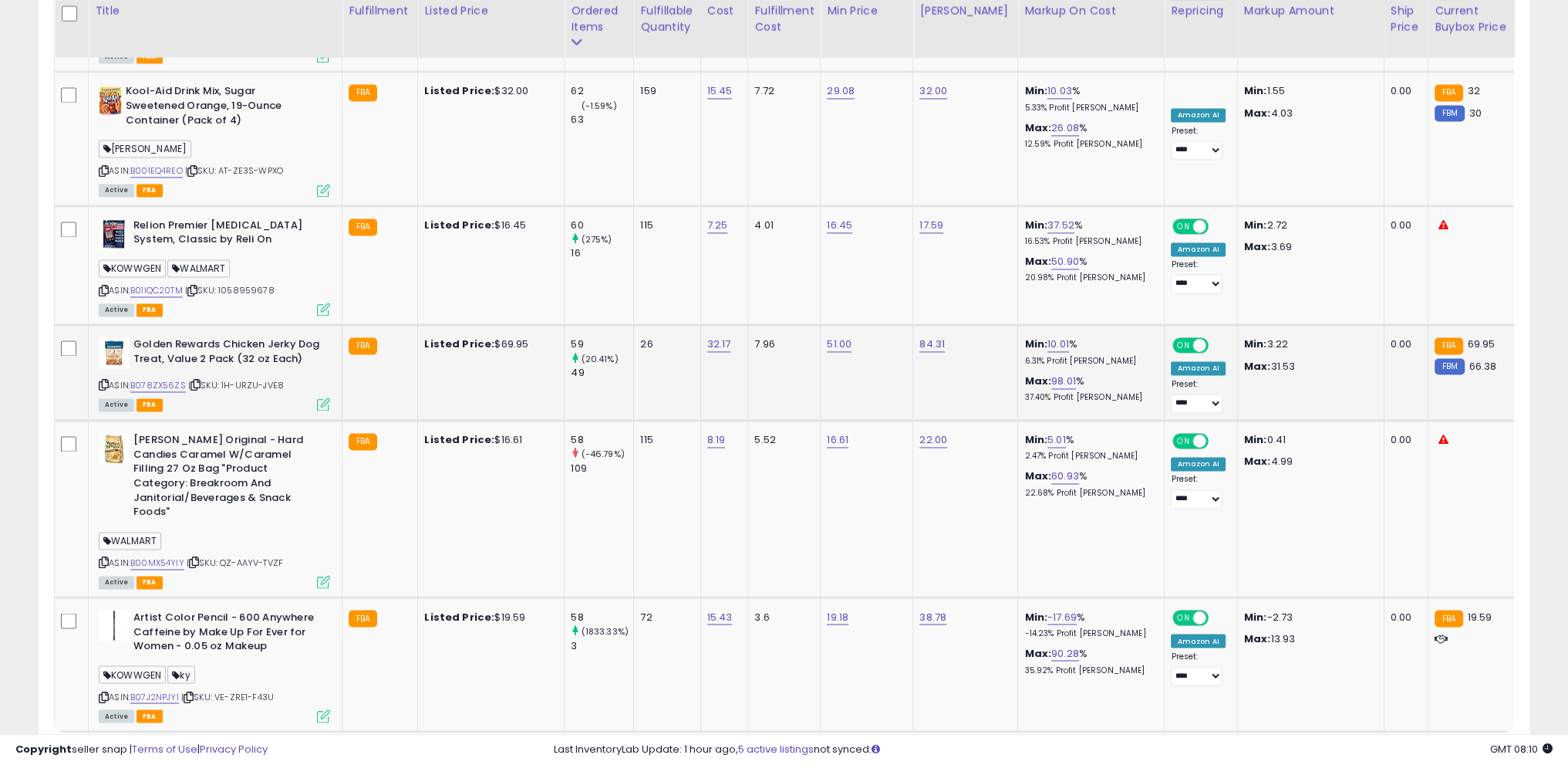
scroll to position [3255, 0]
click at [1464, 748] on link "4" at bounding box center [1475, 761] width 23 height 26
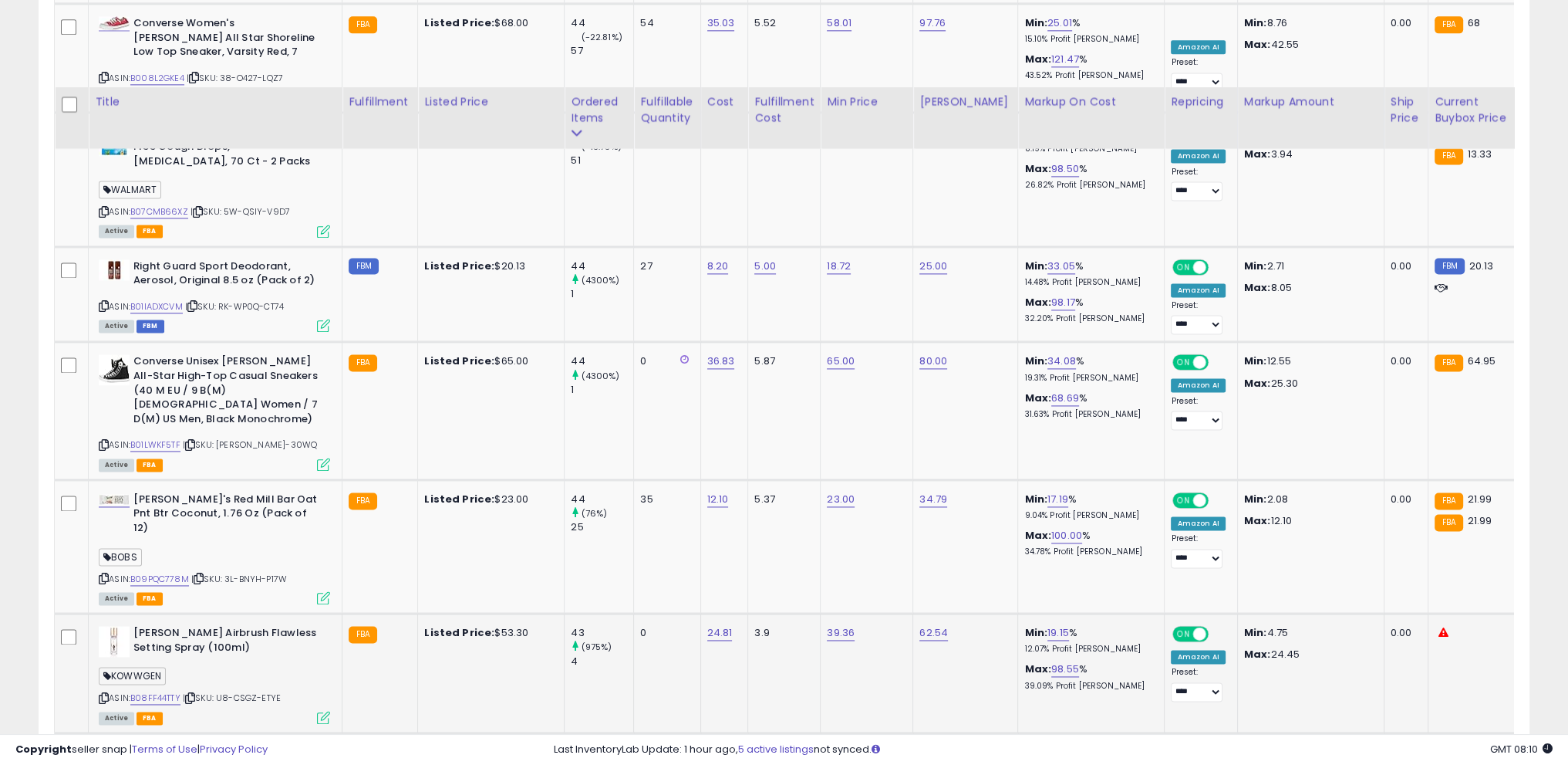
scroll to position [2660, 0]
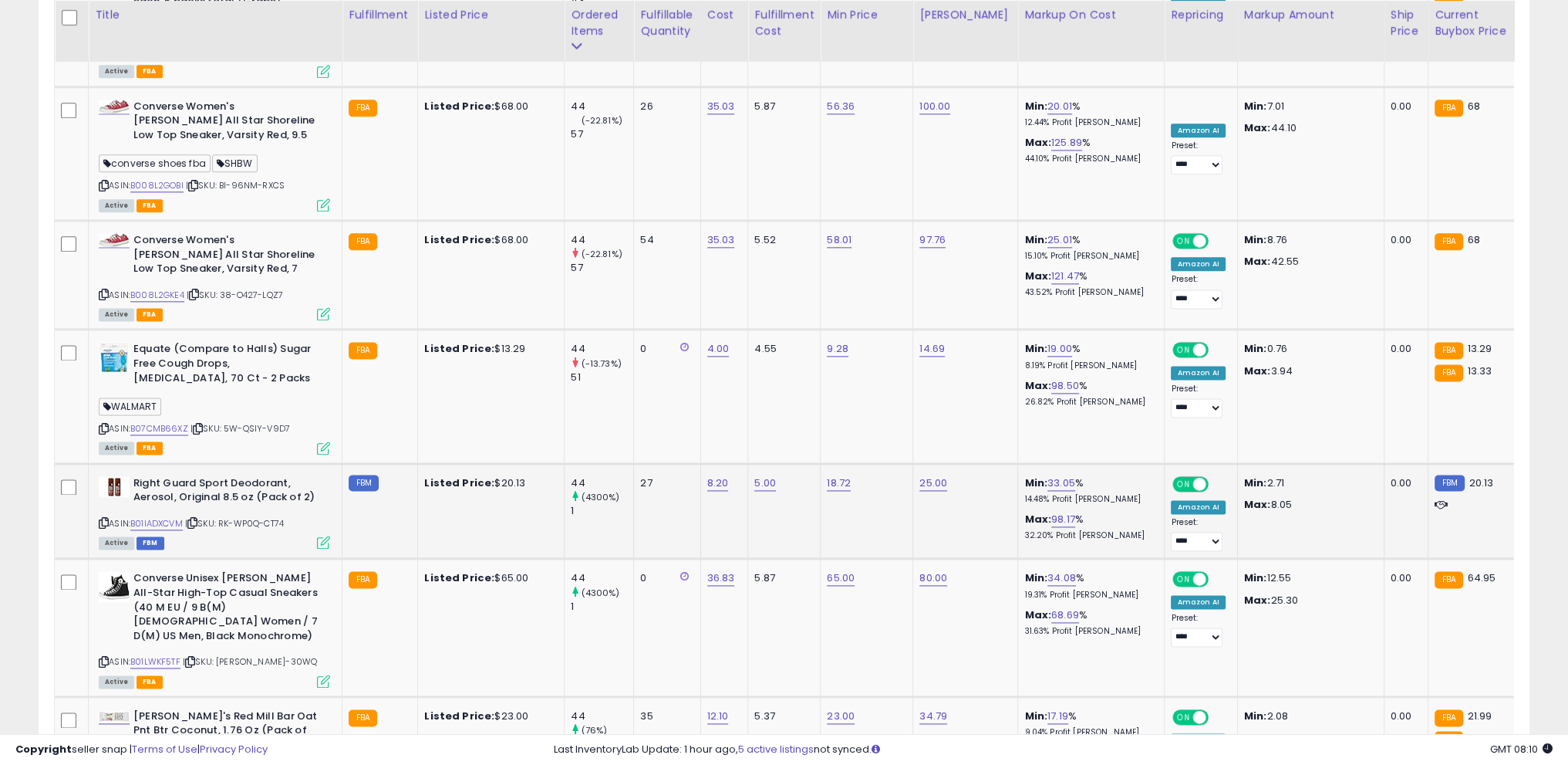
click at [104, 519] on icon at bounding box center [104, 523] width 10 height 8
click at [198, 519] on icon at bounding box center [193, 523] width 10 height 8
click at [102, 519] on icon at bounding box center [104, 523] width 10 height 8
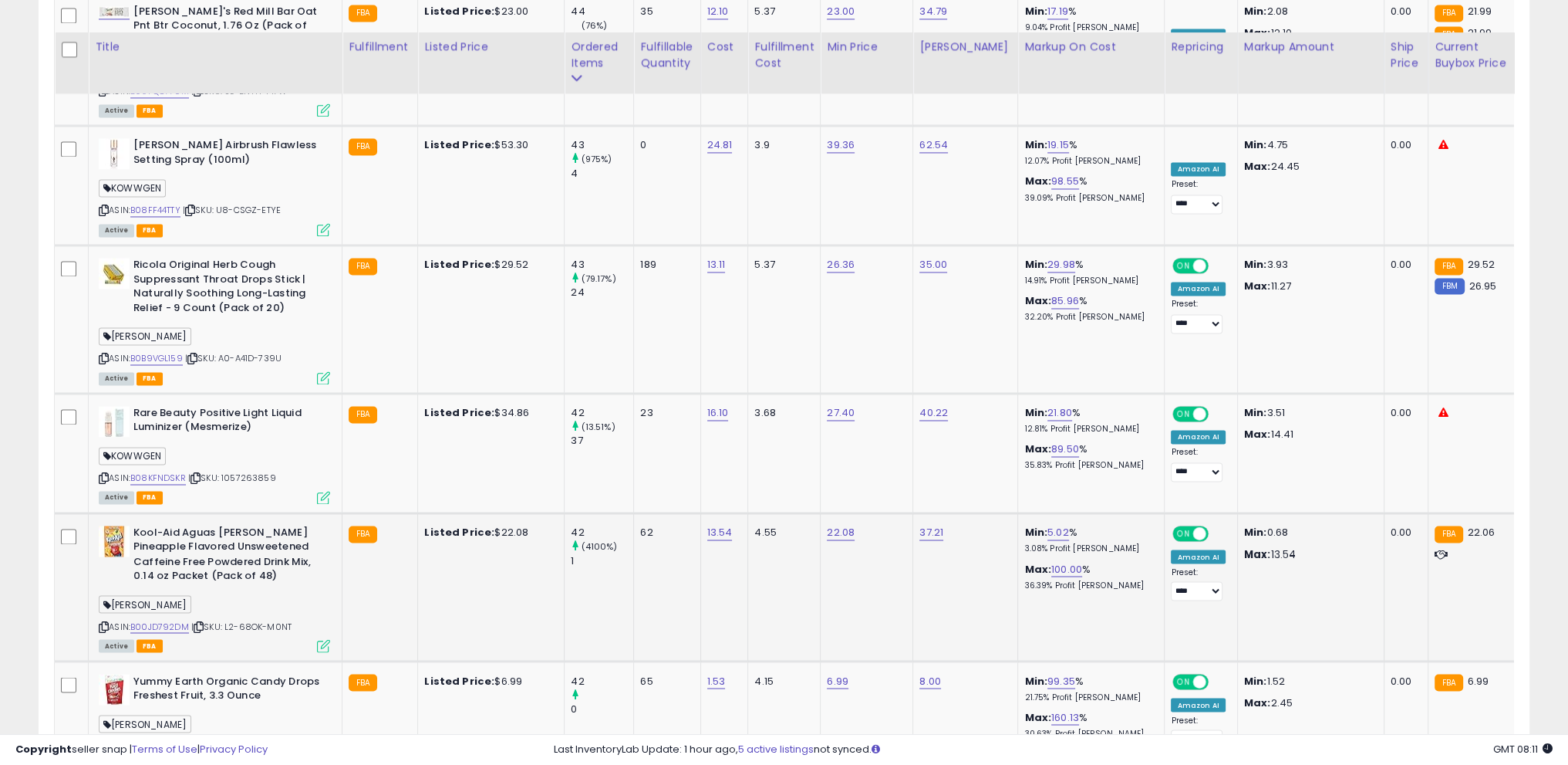
scroll to position [3414, 0]
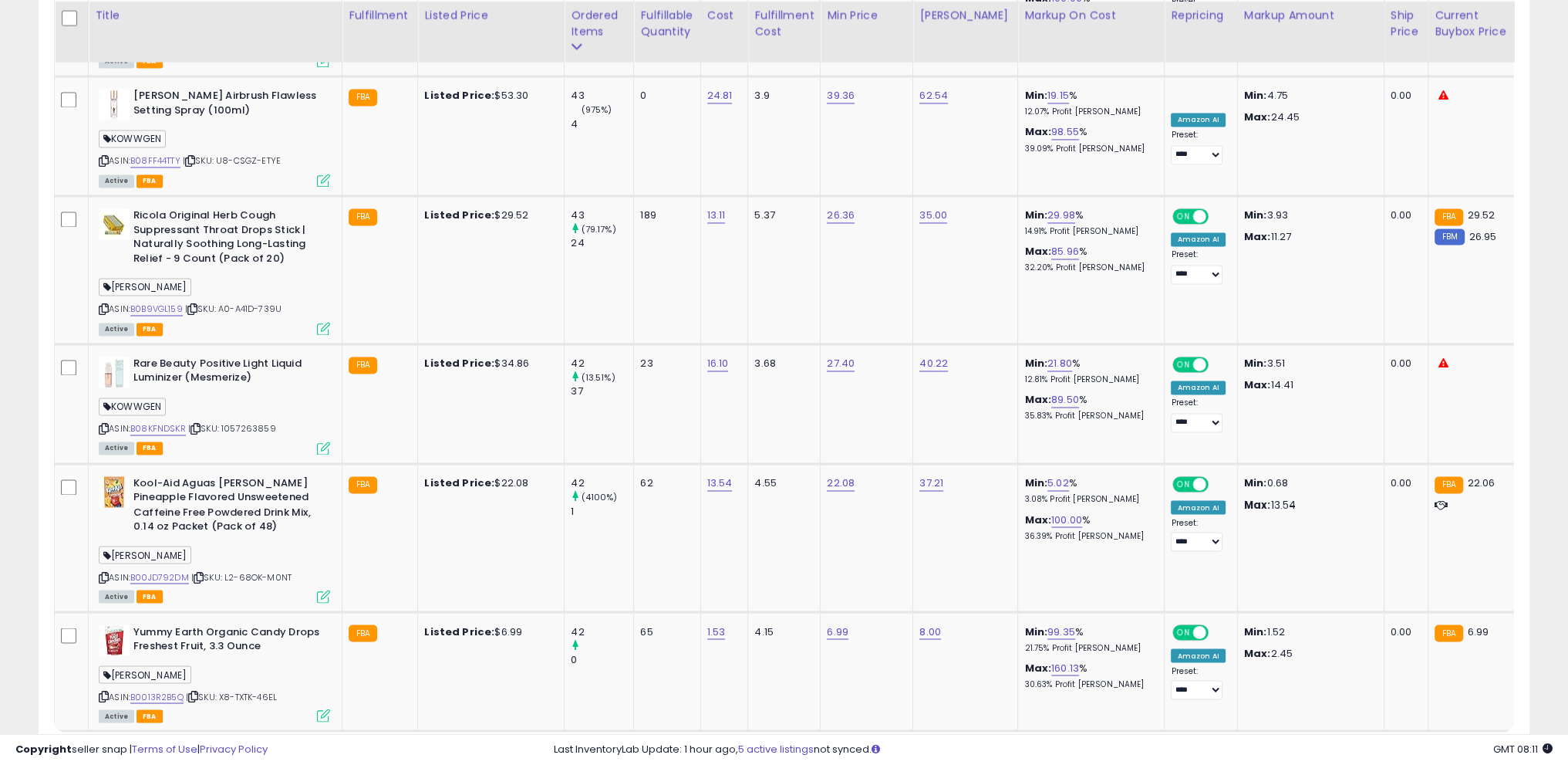
click at [1464, 747] on link "5" at bounding box center [1475, 760] width 23 height 26
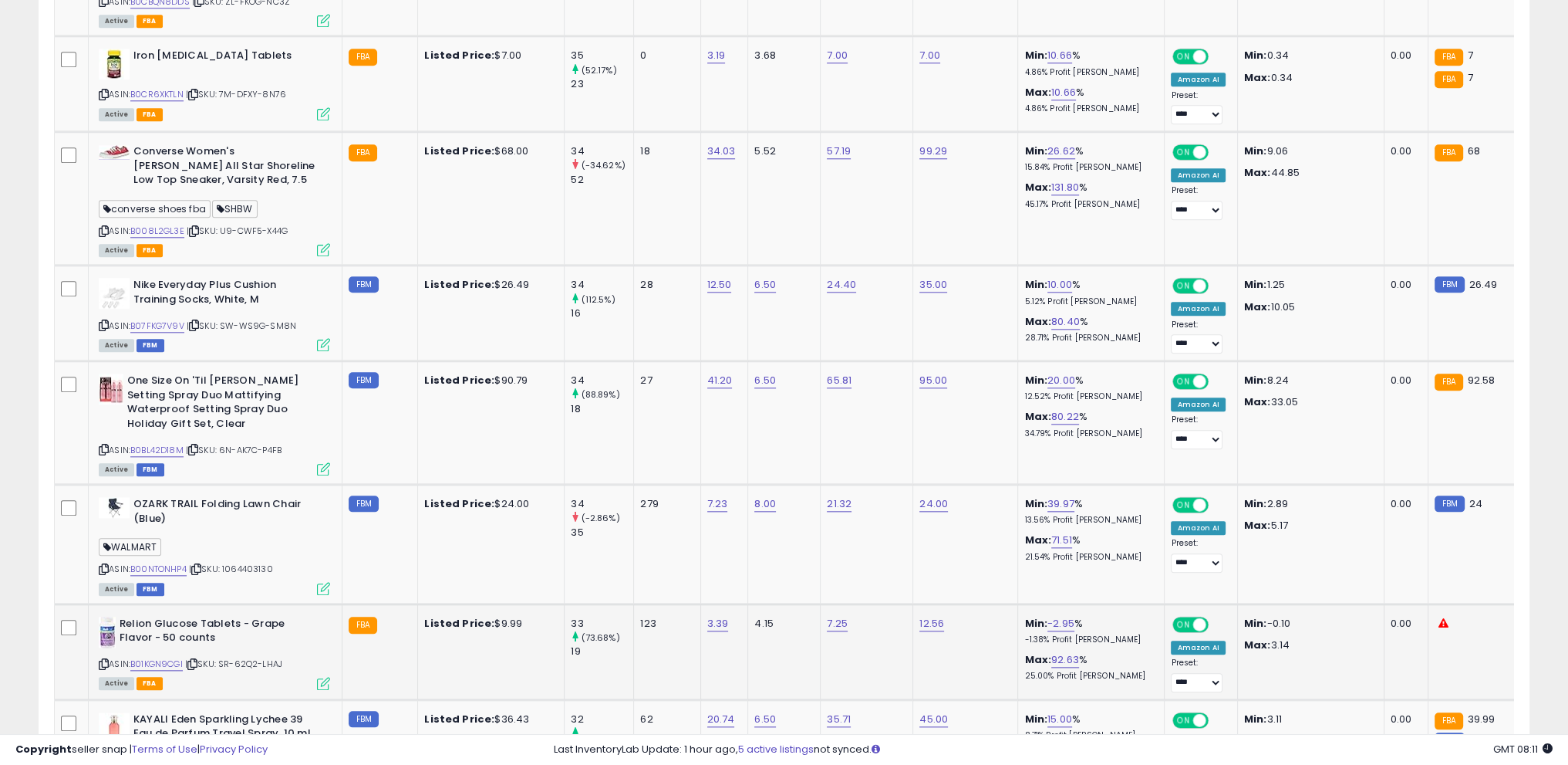
scroll to position [2275, 0]
